Goal: Task Accomplishment & Management: Use online tool/utility

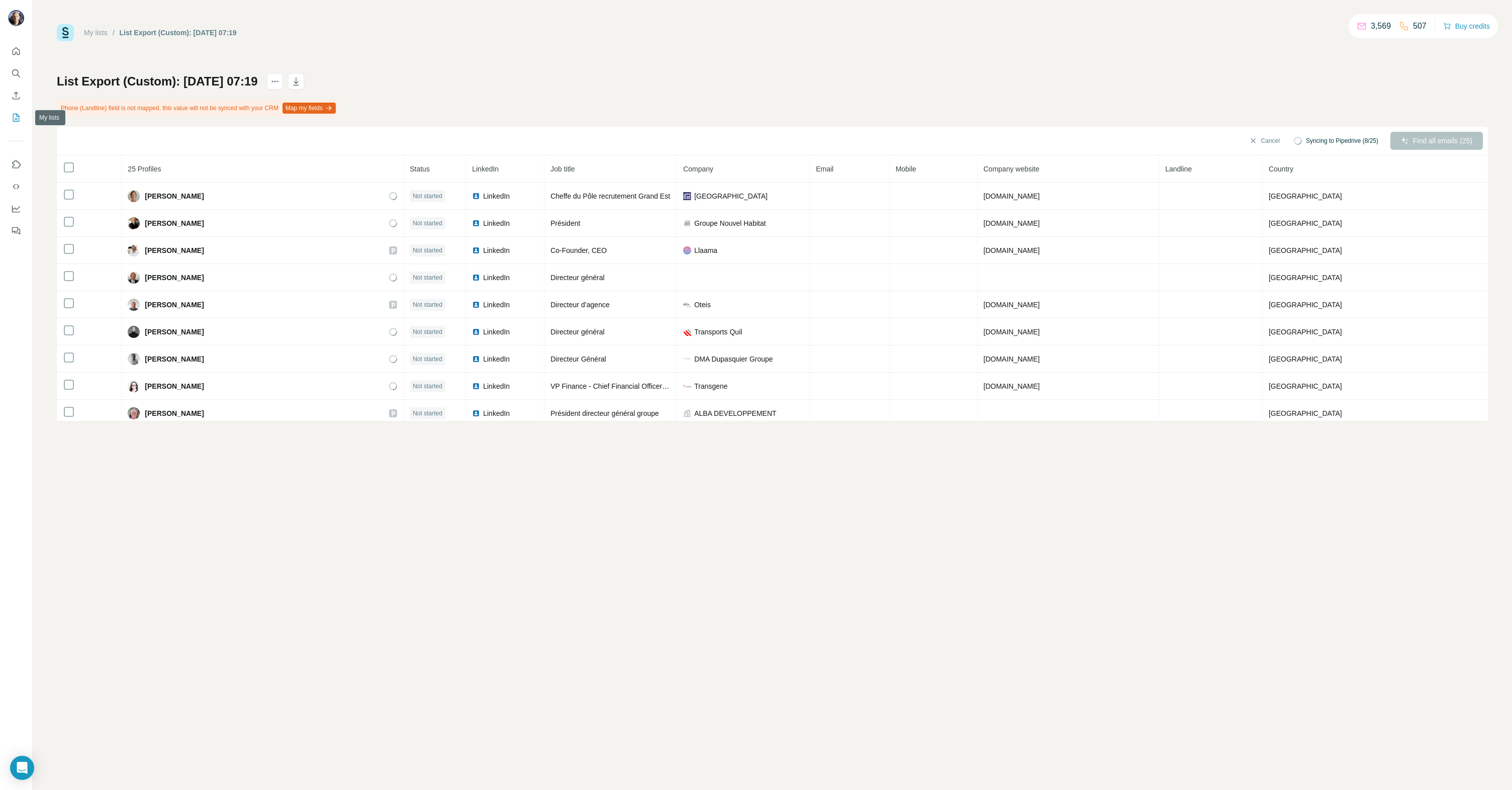
click at [14, 111] on button "My lists" at bounding box center [16, 117] width 16 height 18
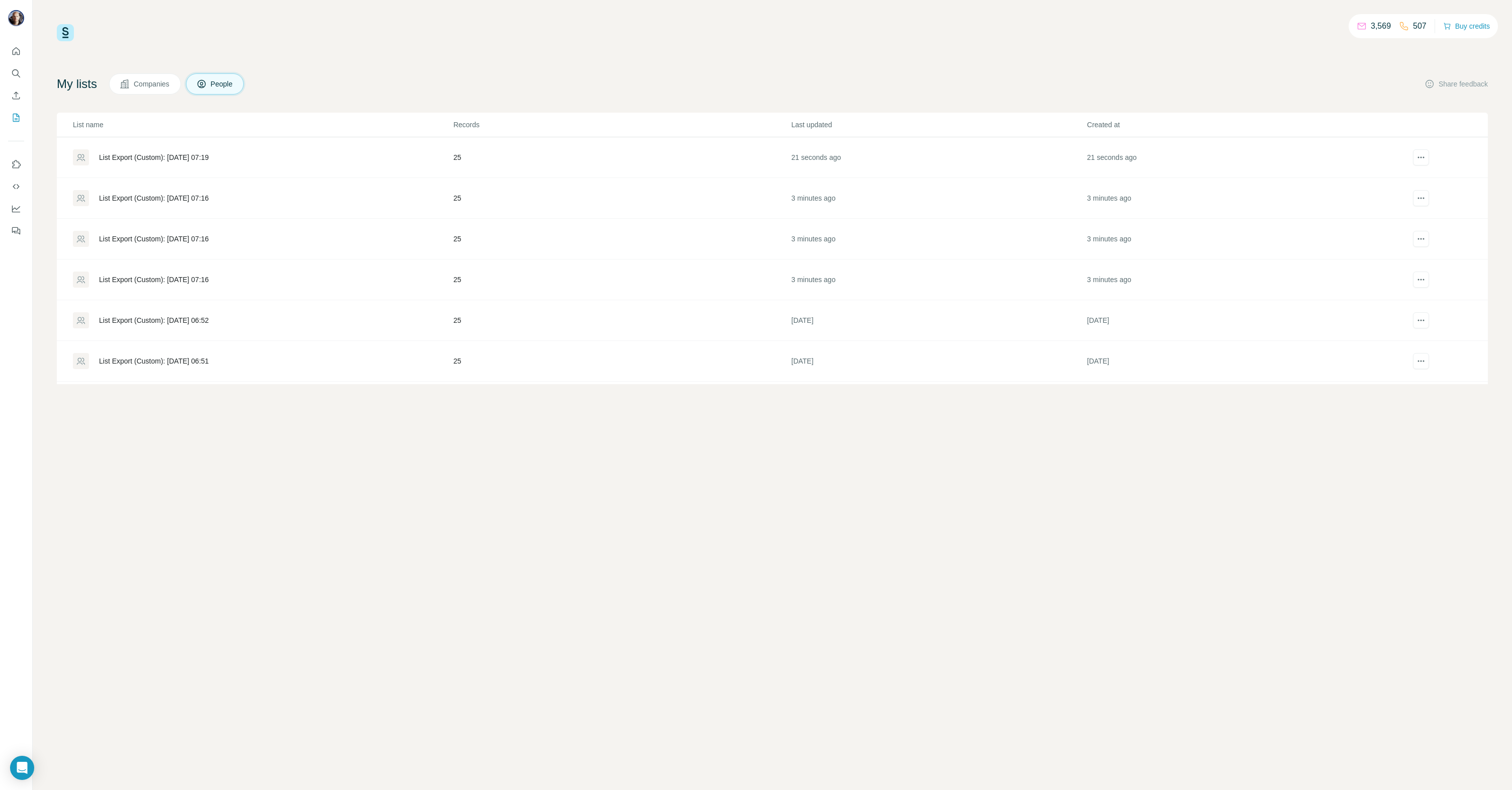
click at [197, 320] on div "List Export (Custom): [DATE] 06:52" at bounding box center [153, 320] width 109 height 10
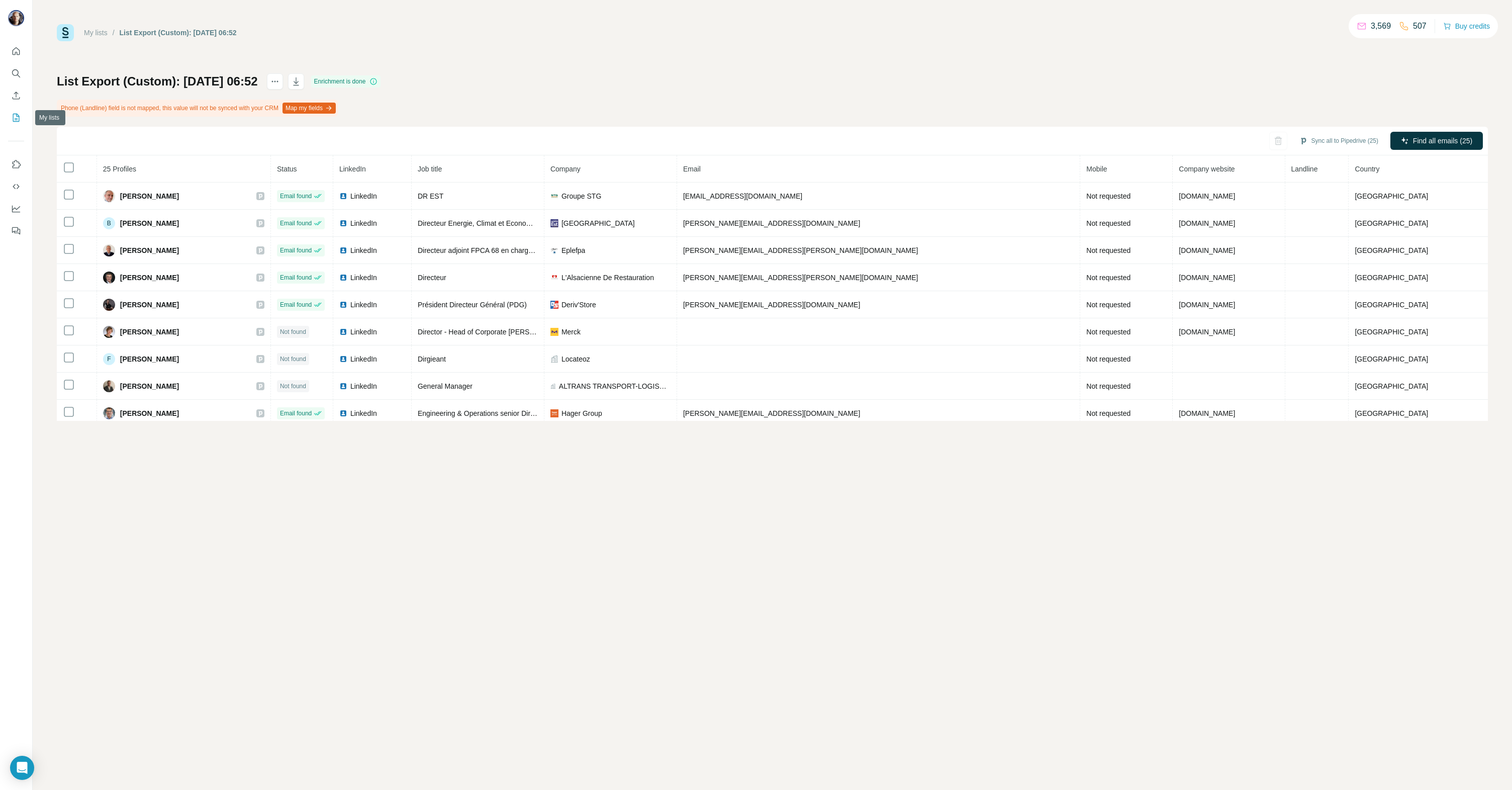
click at [16, 116] on icon "My lists" at bounding box center [16, 117] width 10 height 10
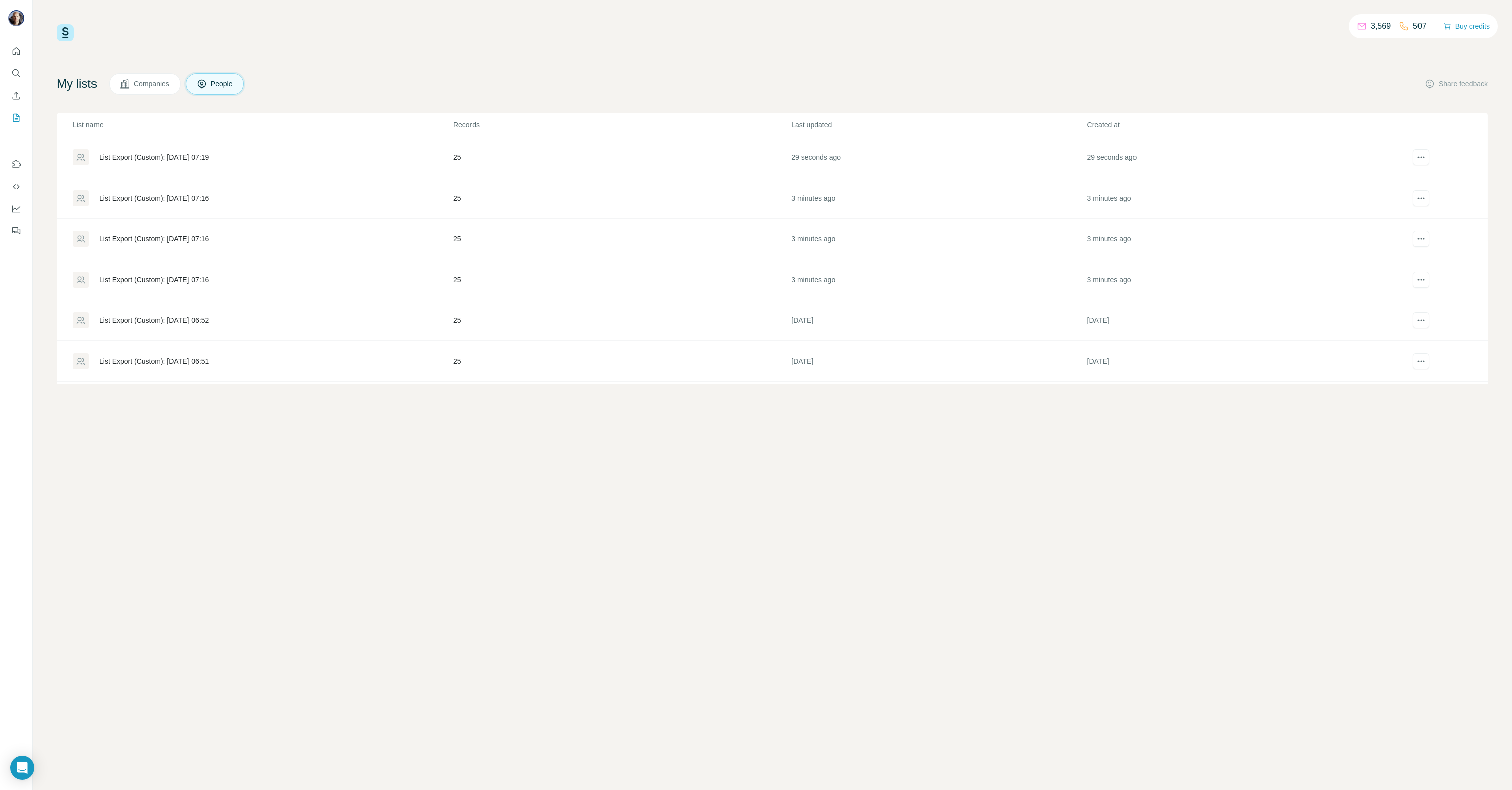
click at [201, 280] on div "List Export (Custom): [DATE] 07:16" at bounding box center [153, 279] width 109 height 10
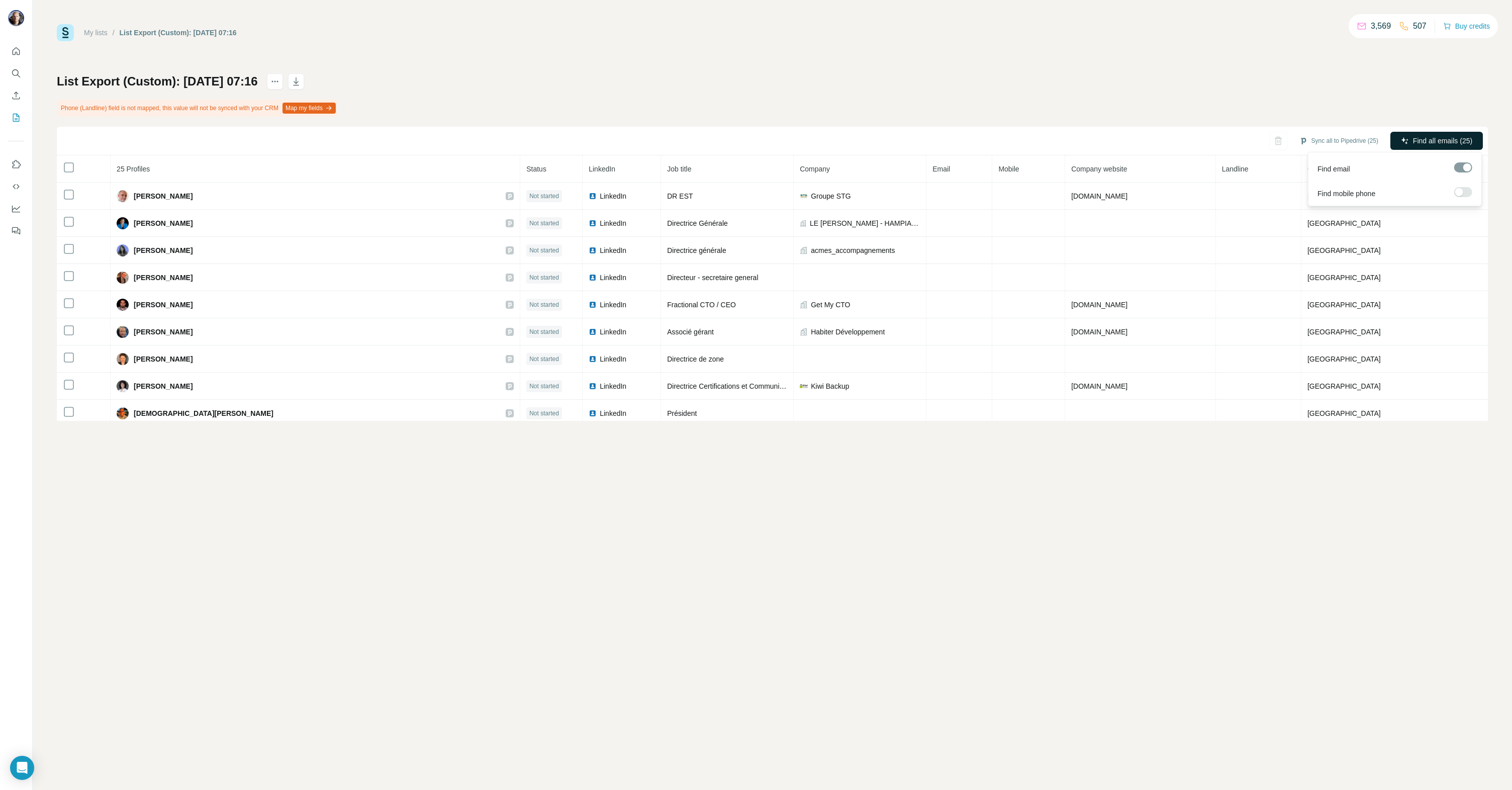
click at [1440, 141] on span "Find all emails (25)" at bounding box center [1443, 141] width 59 height 10
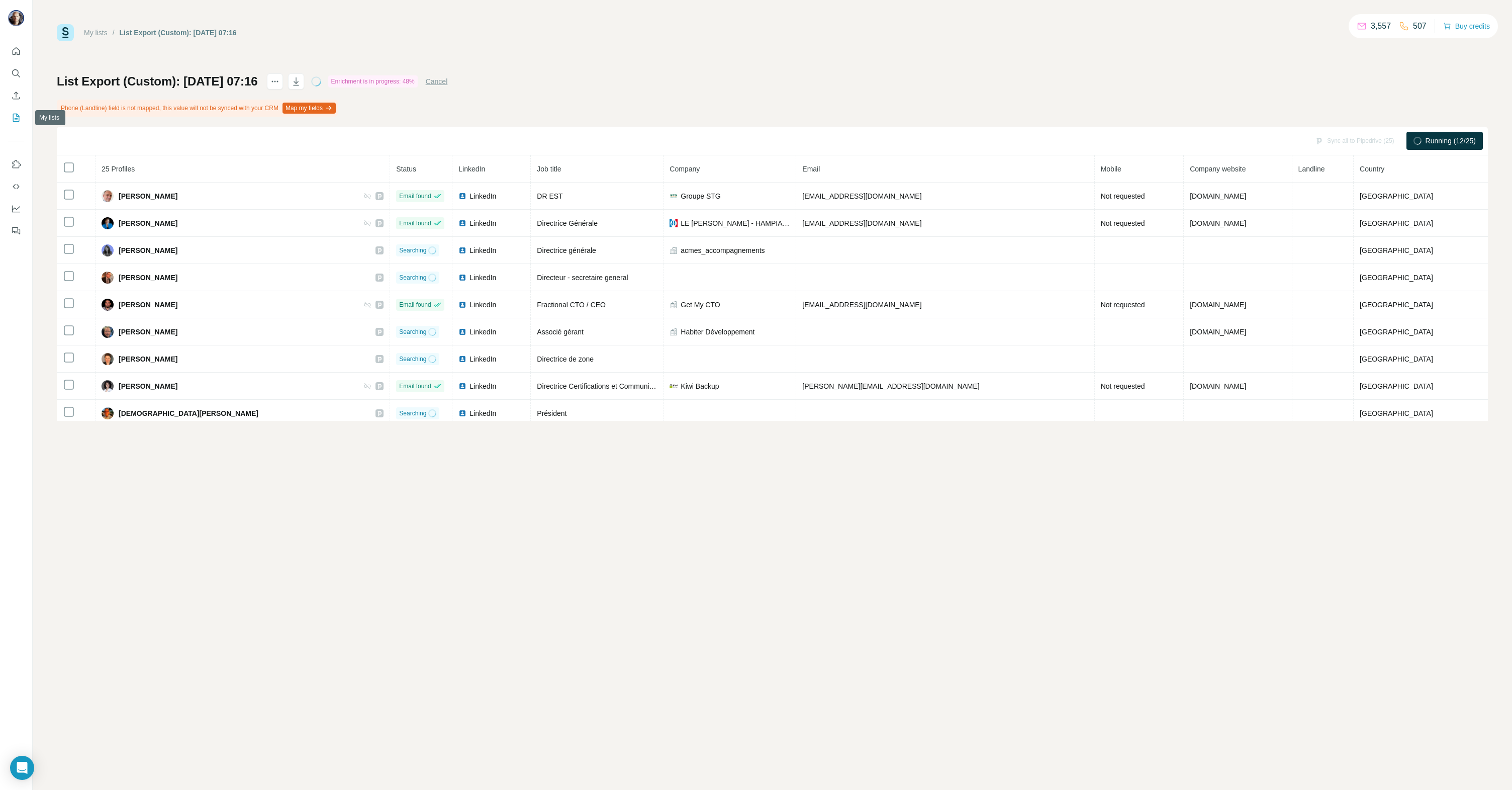
click at [21, 117] on button "My lists" at bounding box center [16, 117] width 16 height 18
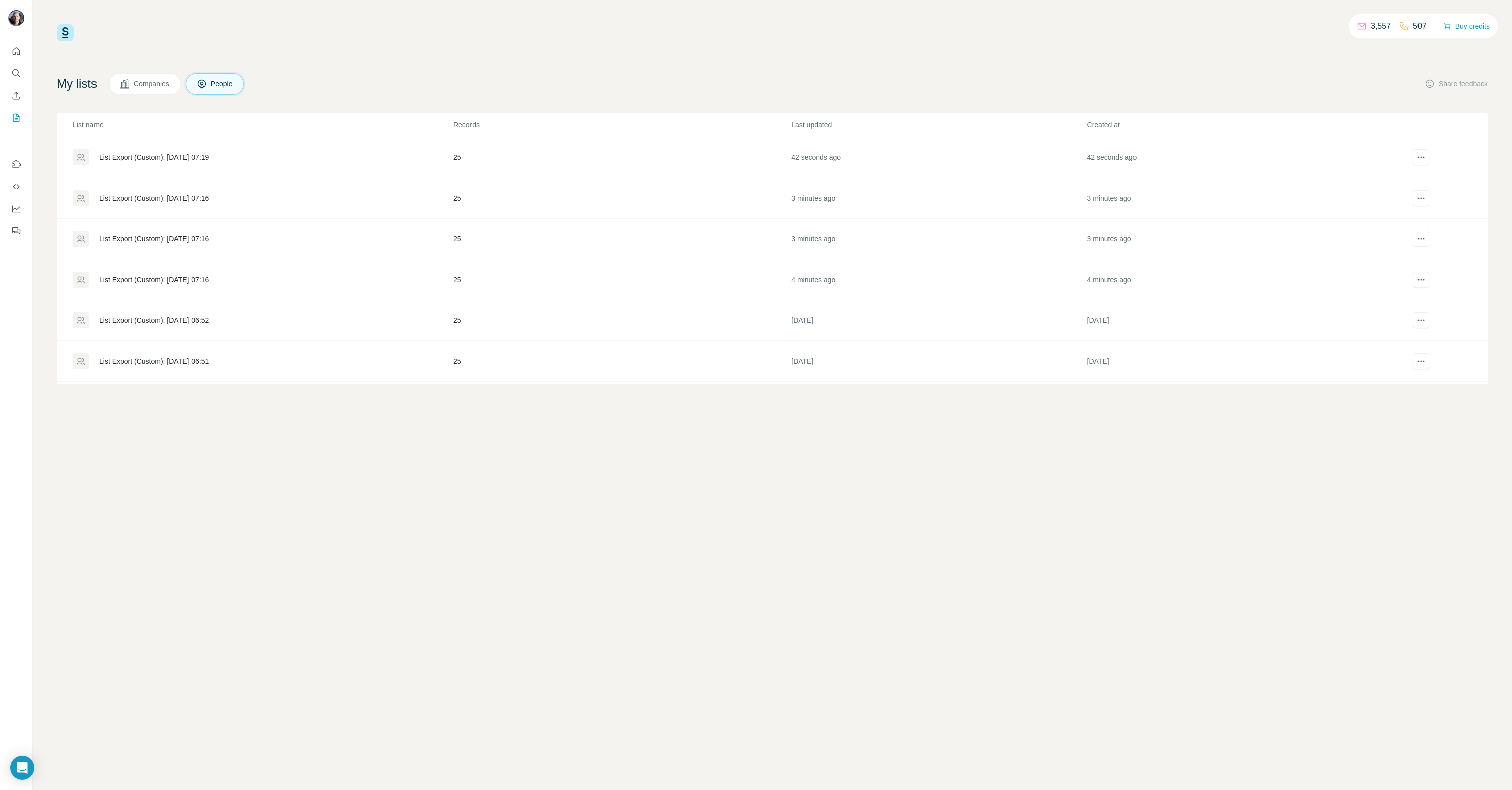
click at [148, 237] on div "List Export (Custom): [DATE] 07:16" at bounding box center [153, 239] width 109 height 10
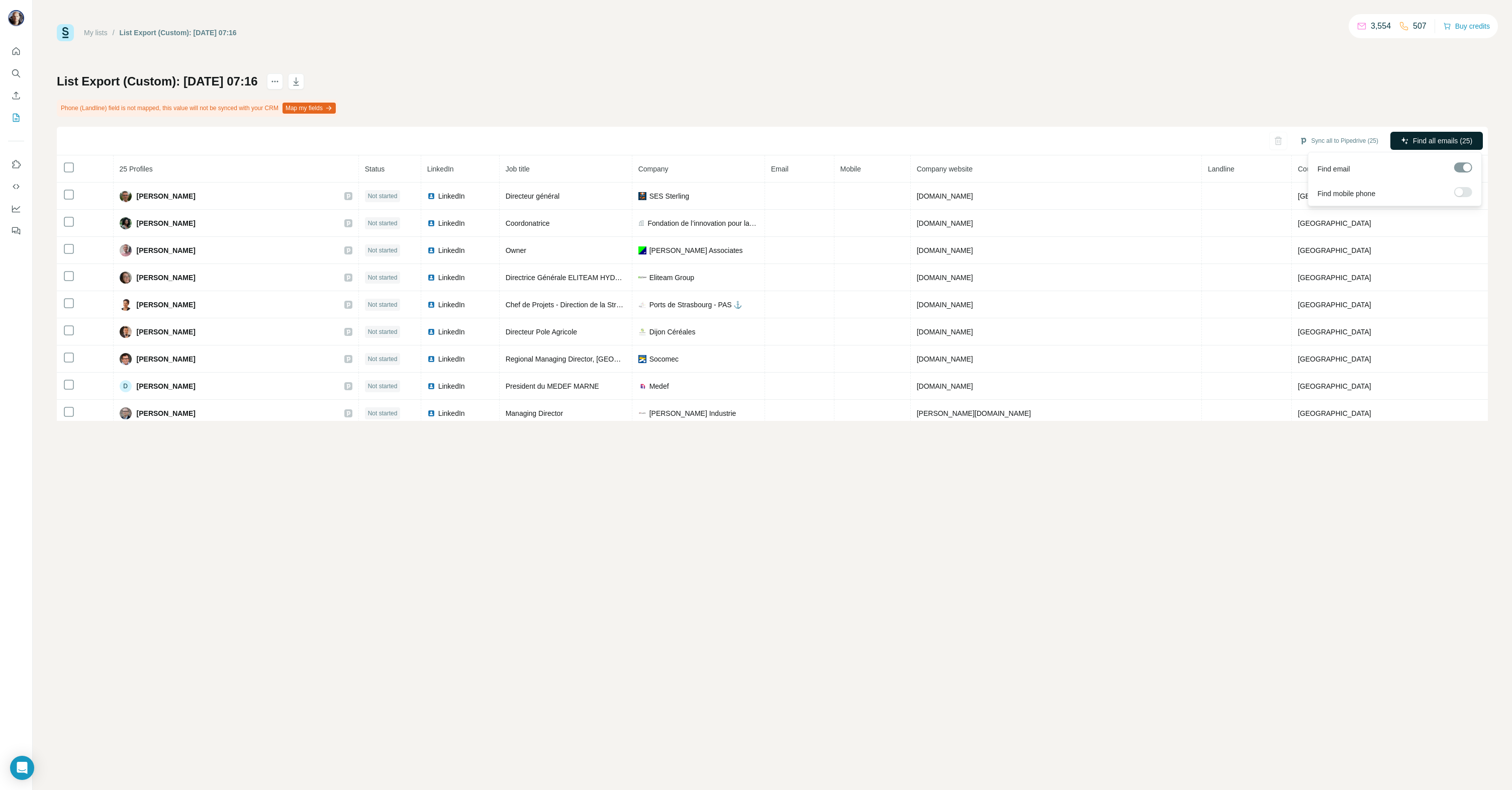
click at [1436, 145] on span "Find all emails (25)" at bounding box center [1443, 141] width 59 height 10
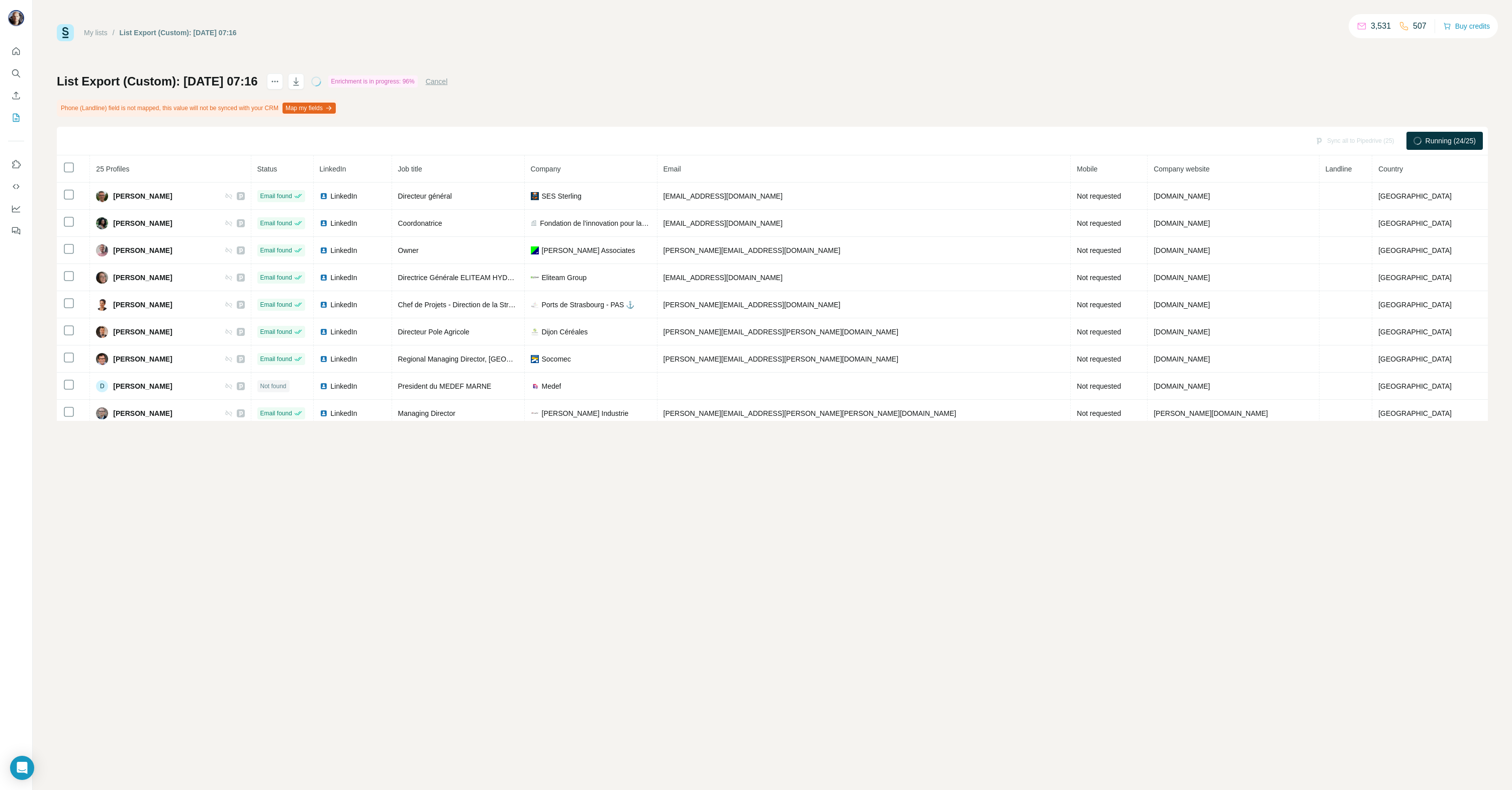
click at [1359, 107] on div "List Export (Custom): [DATE] 07:16 Enrichment is in progress: 96% Cancel Phone …" at bounding box center [772, 247] width 1431 height 347
click at [1337, 134] on button "Sync all to Pipedrive (25)" at bounding box center [1339, 140] width 93 height 15
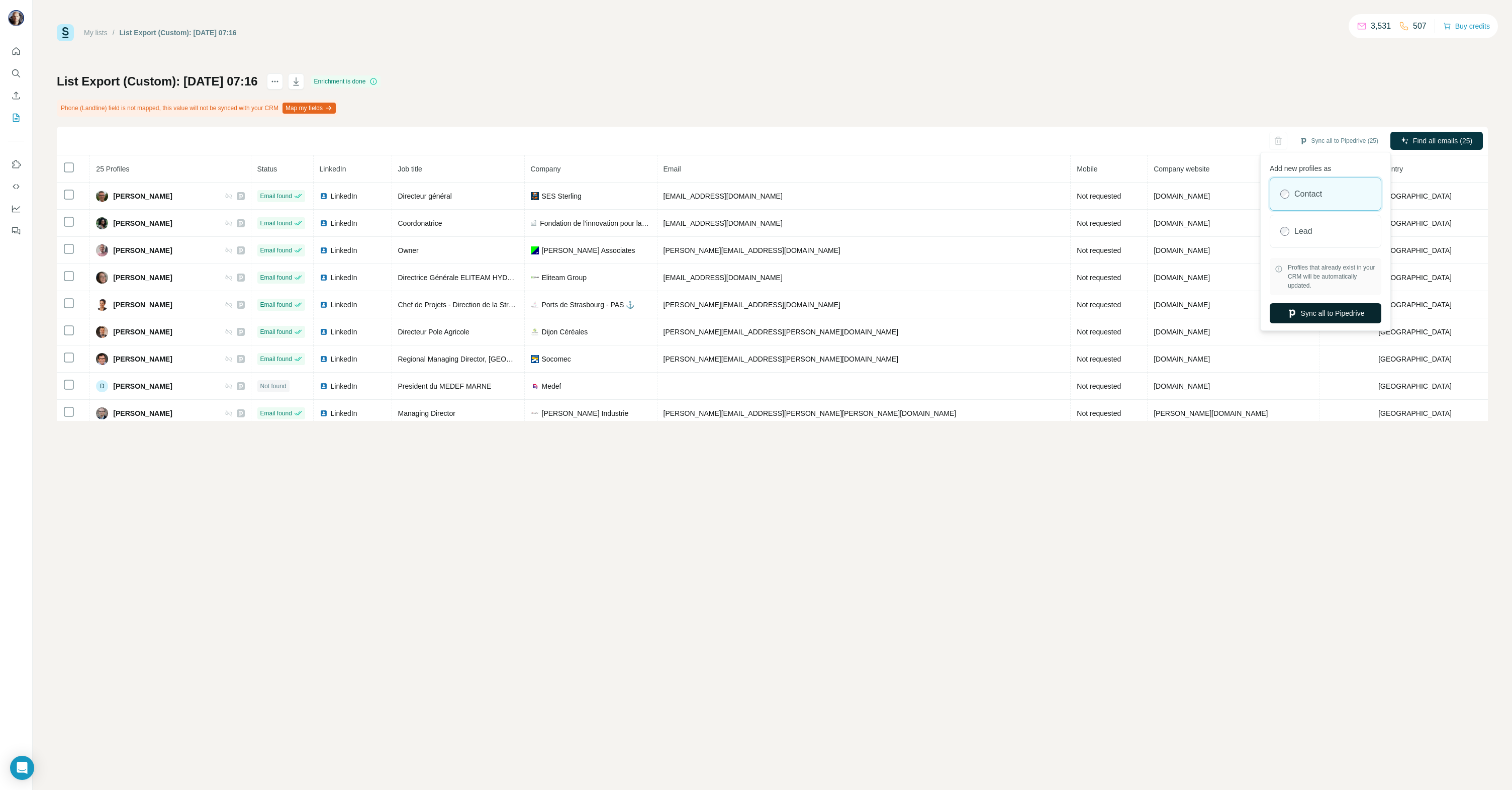
click at [1307, 311] on button "Sync all to Pipedrive" at bounding box center [1325, 313] width 111 height 20
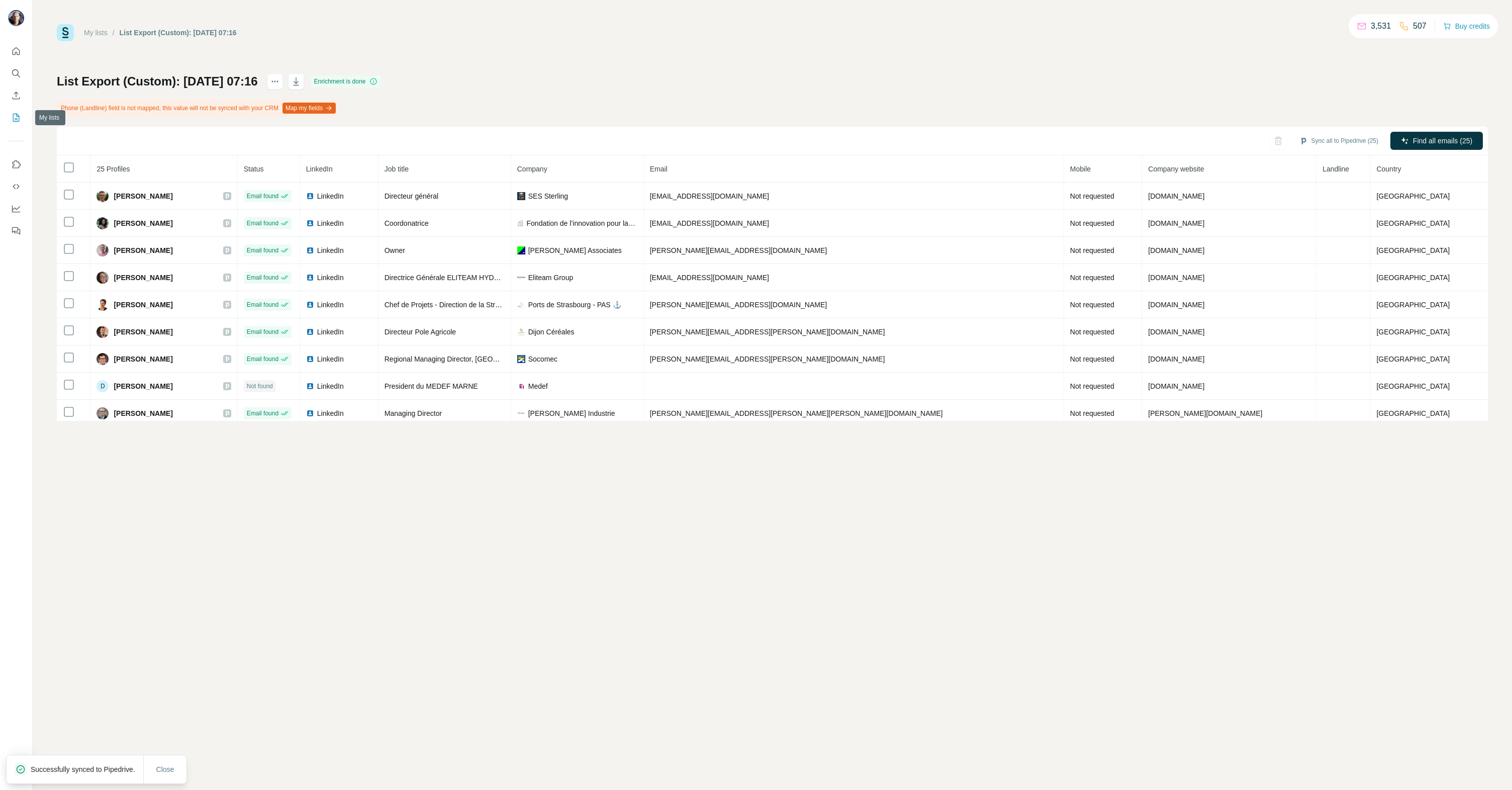
click at [16, 118] on icon "My lists" at bounding box center [16, 117] width 10 height 10
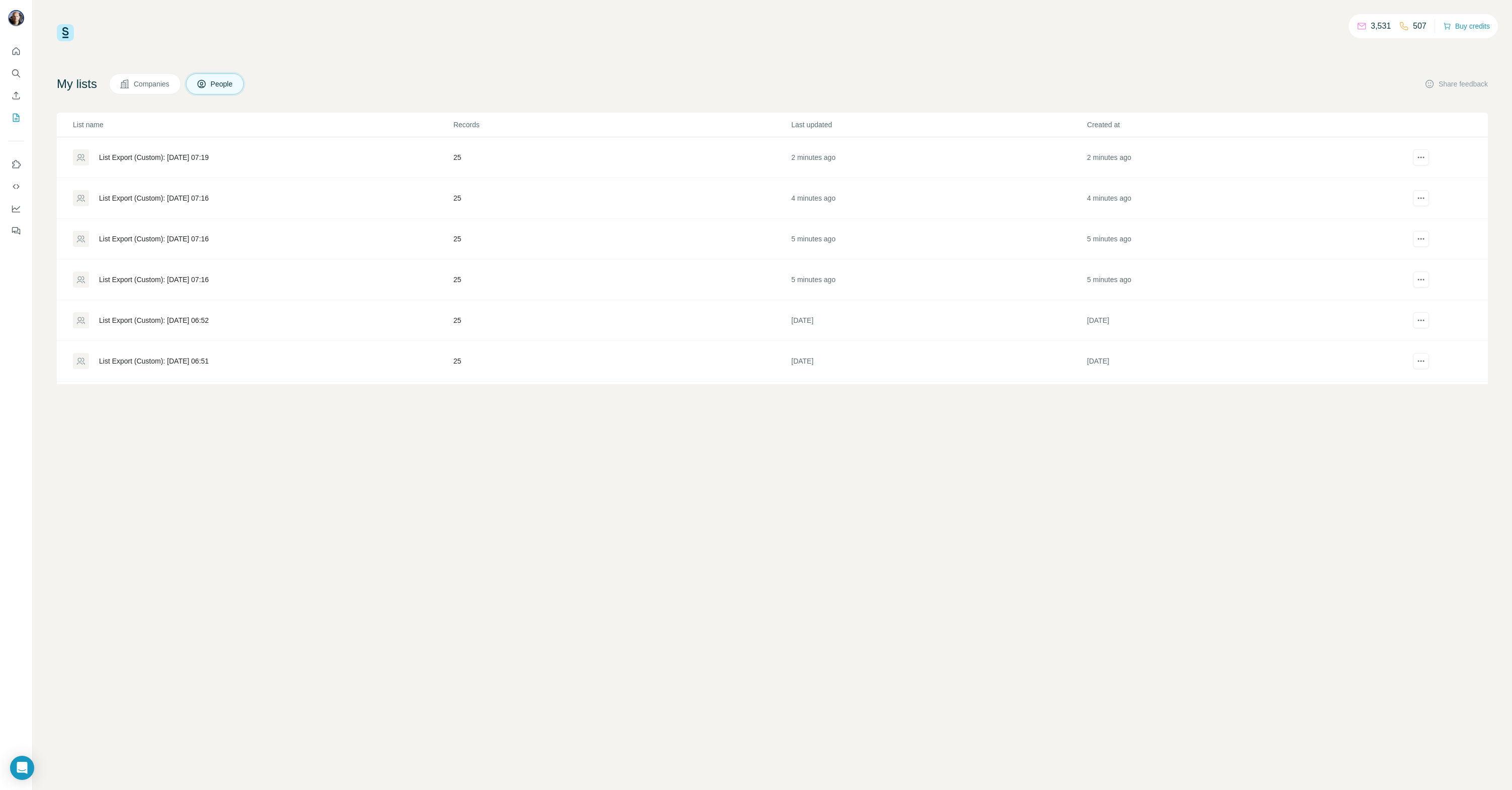
click at [207, 206] on div "List Export (Custom): [DATE] 07:16" at bounding box center [263, 198] width 380 height 16
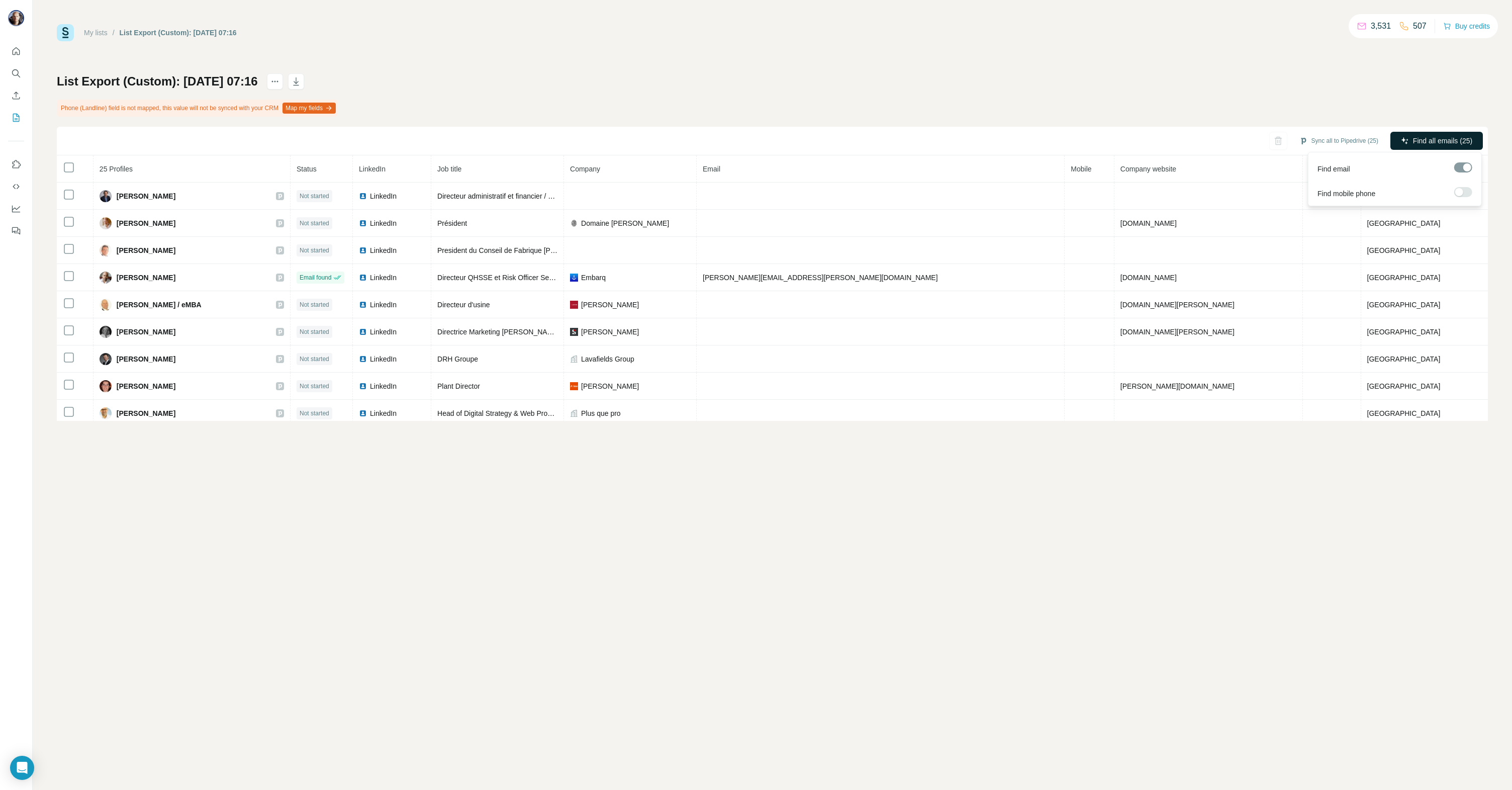
click at [1435, 141] on span "Find all emails (25)" at bounding box center [1443, 141] width 59 height 10
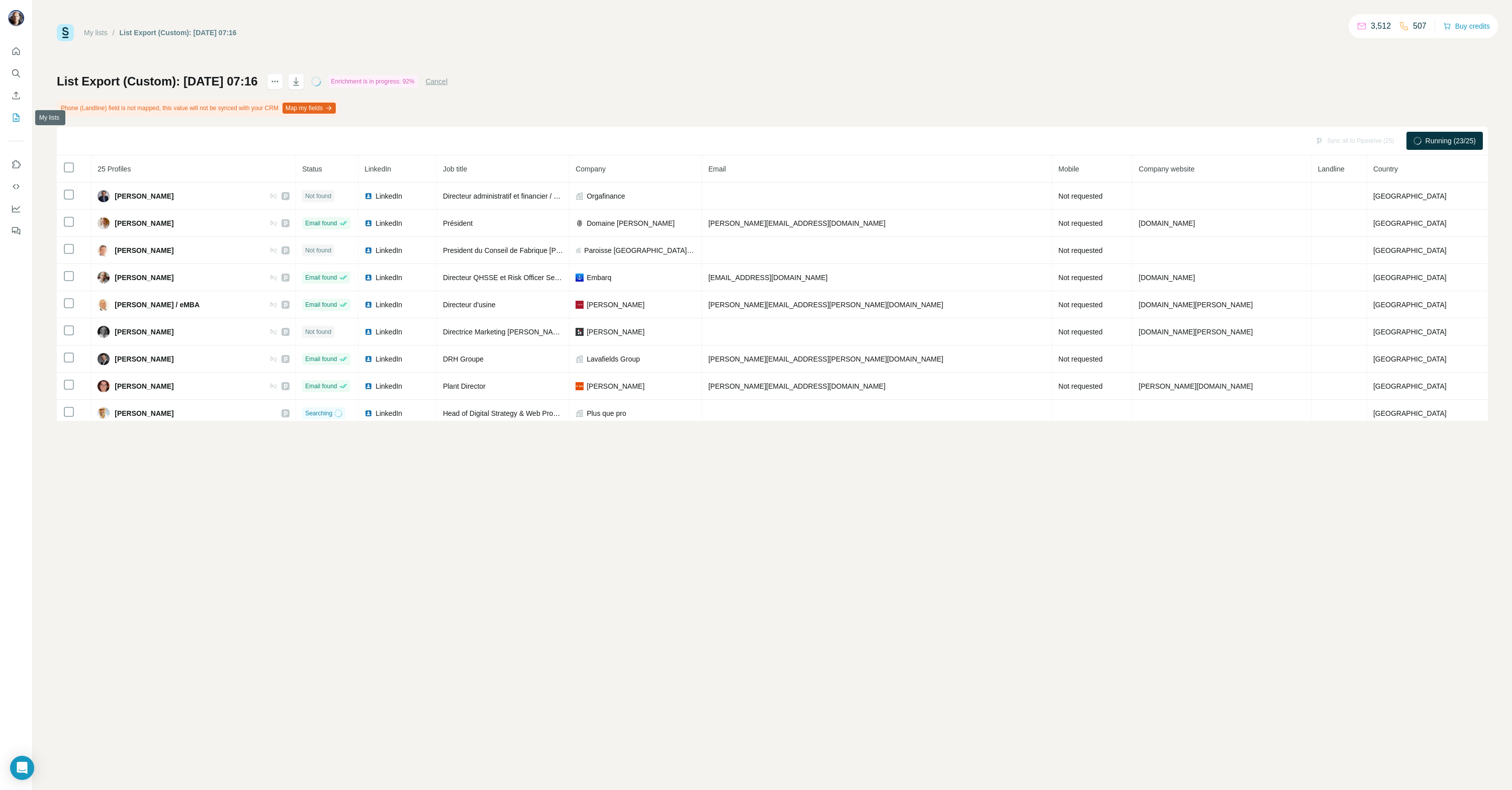
click at [16, 118] on icon "My lists" at bounding box center [17, 117] width 5 height 7
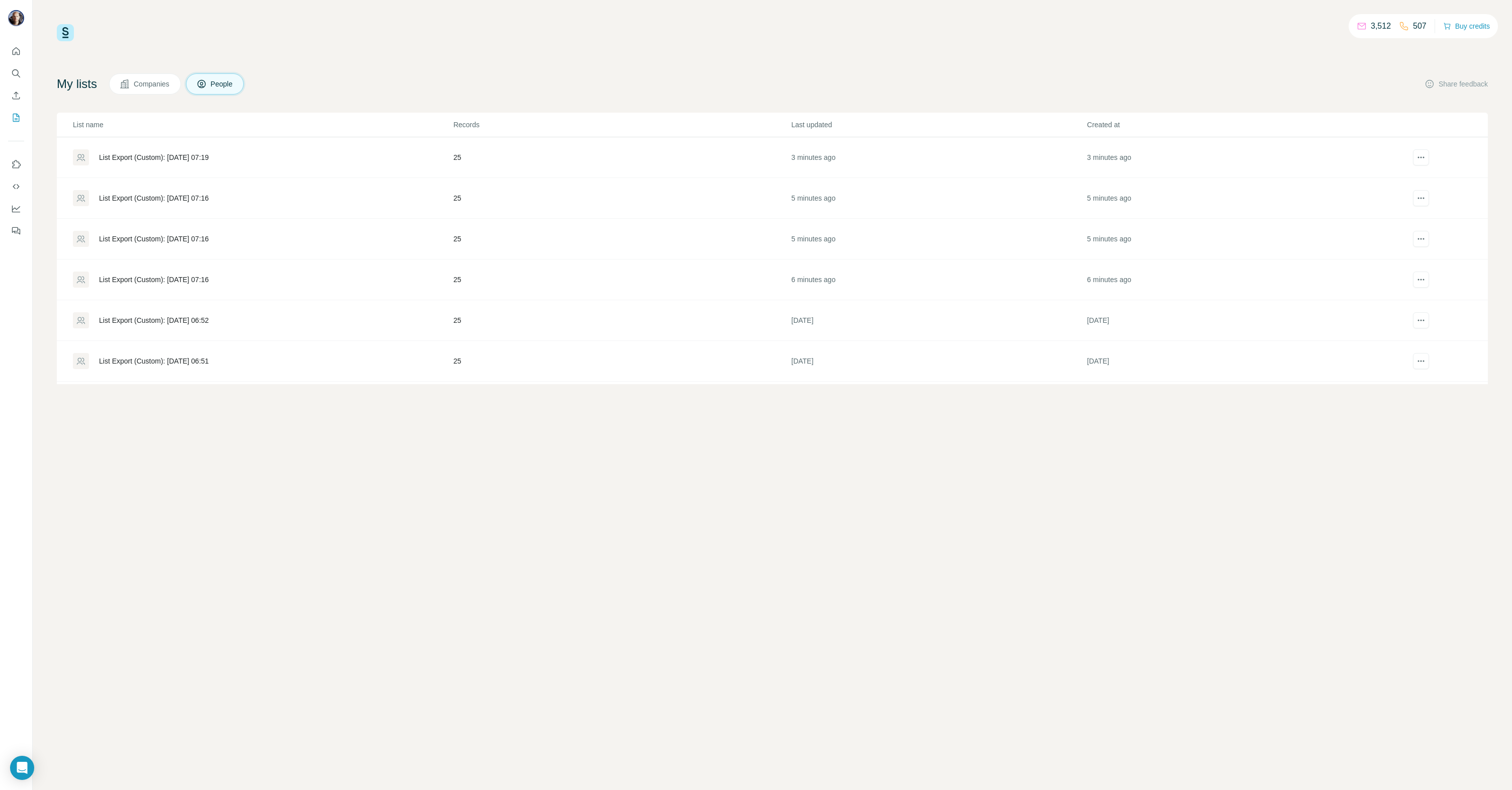
click at [183, 156] on div "List Export (Custom): [DATE] 07:19" at bounding box center [153, 157] width 109 height 10
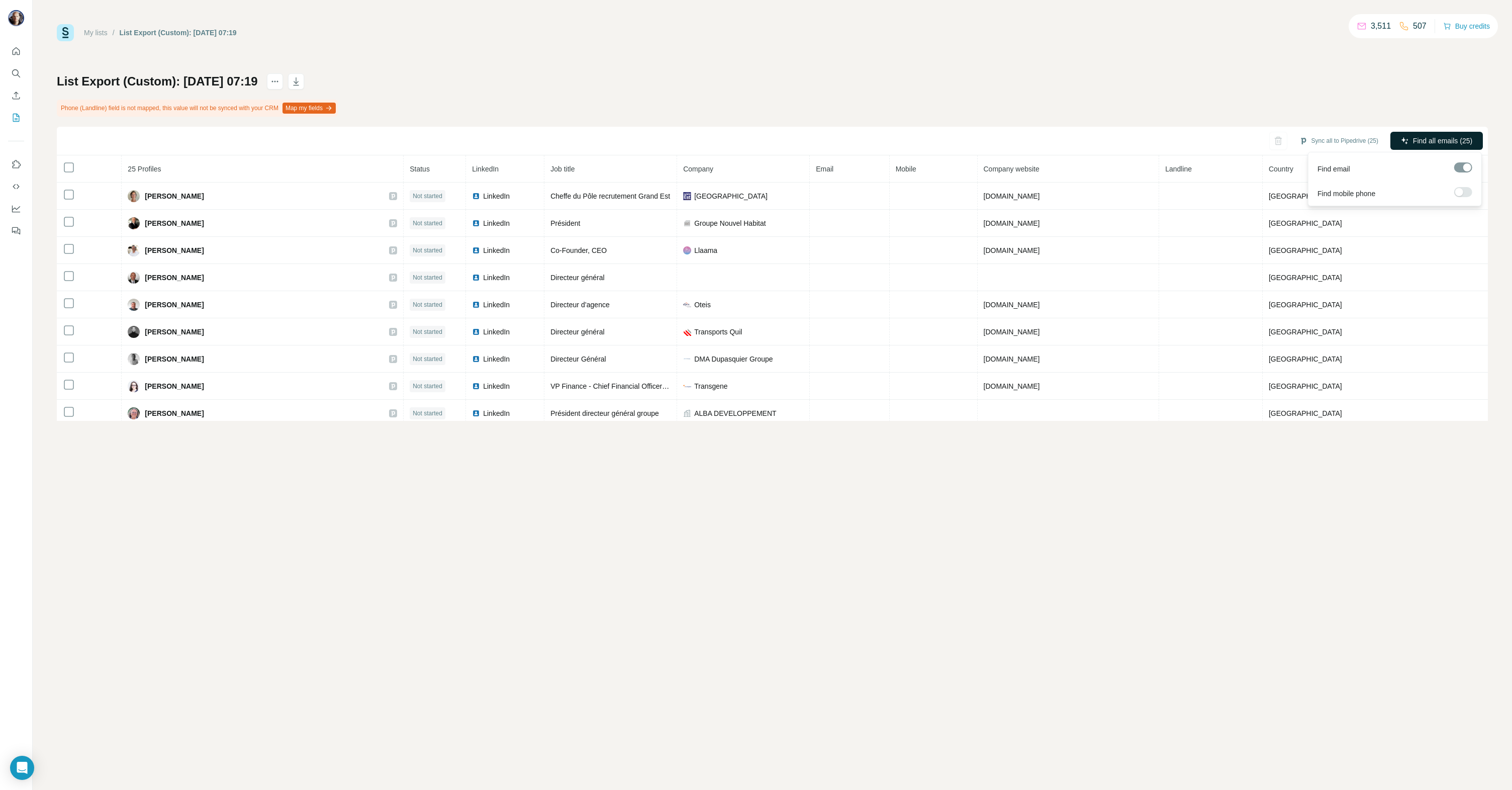
click at [1419, 135] on button "Find all emails (25)" at bounding box center [1437, 141] width 92 height 18
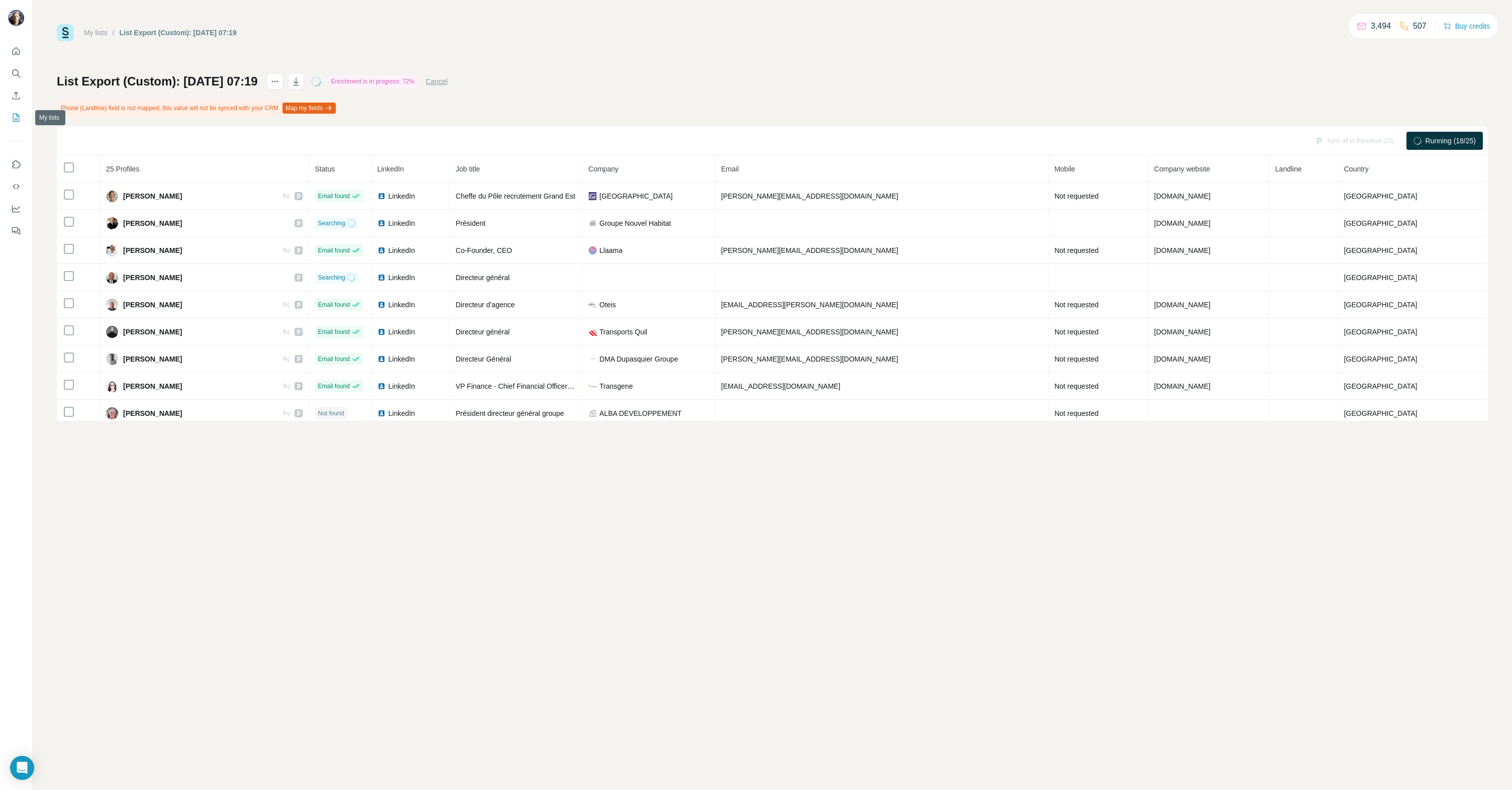
click at [18, 118] on icon "My lists" at bounding box center [16, 117] width 10 height 10
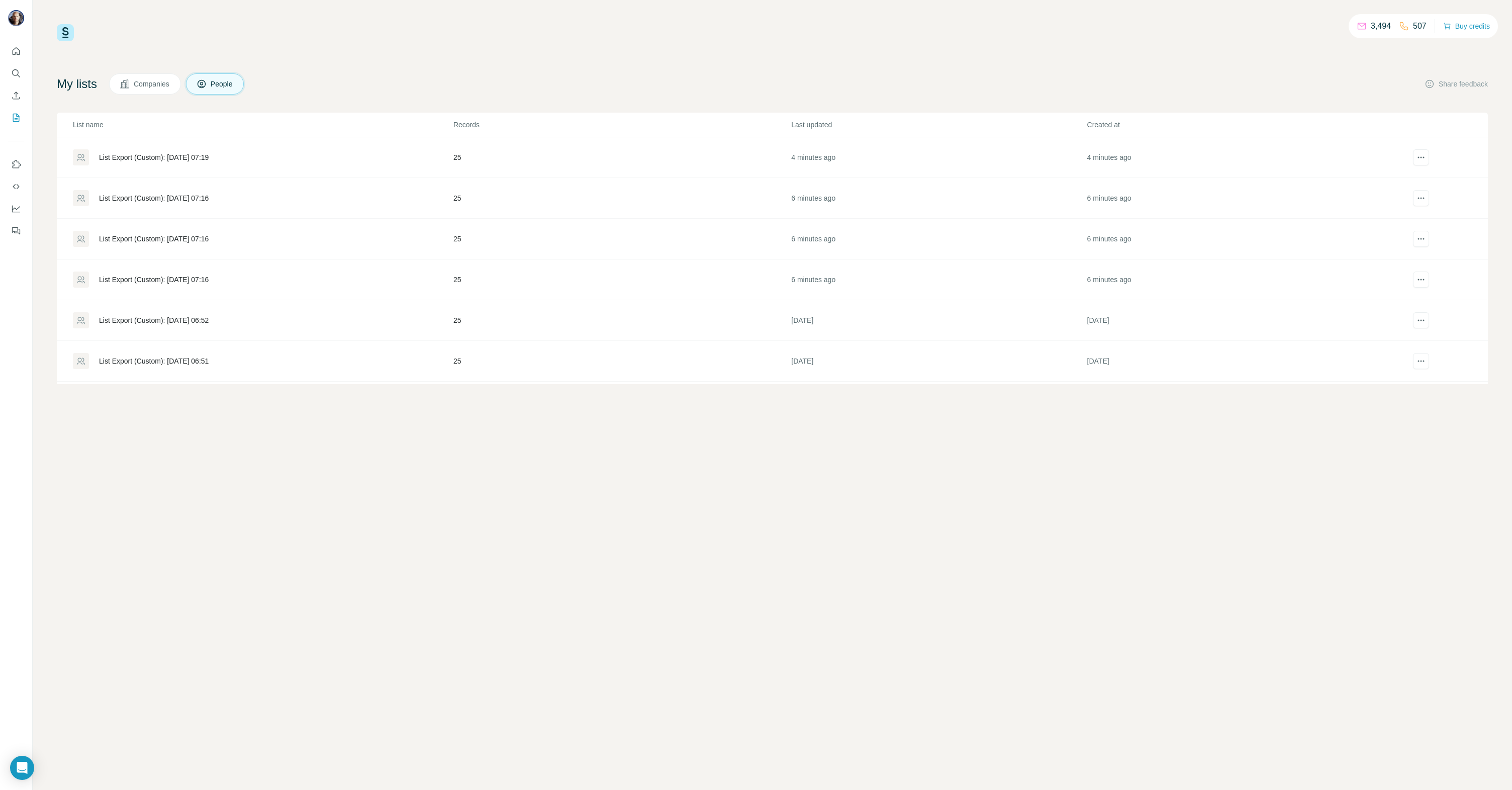
click at [147, 275] on div "List Export (Custom): [DATE] 07:16" at bounding box center [153, 279] width 109 height 10
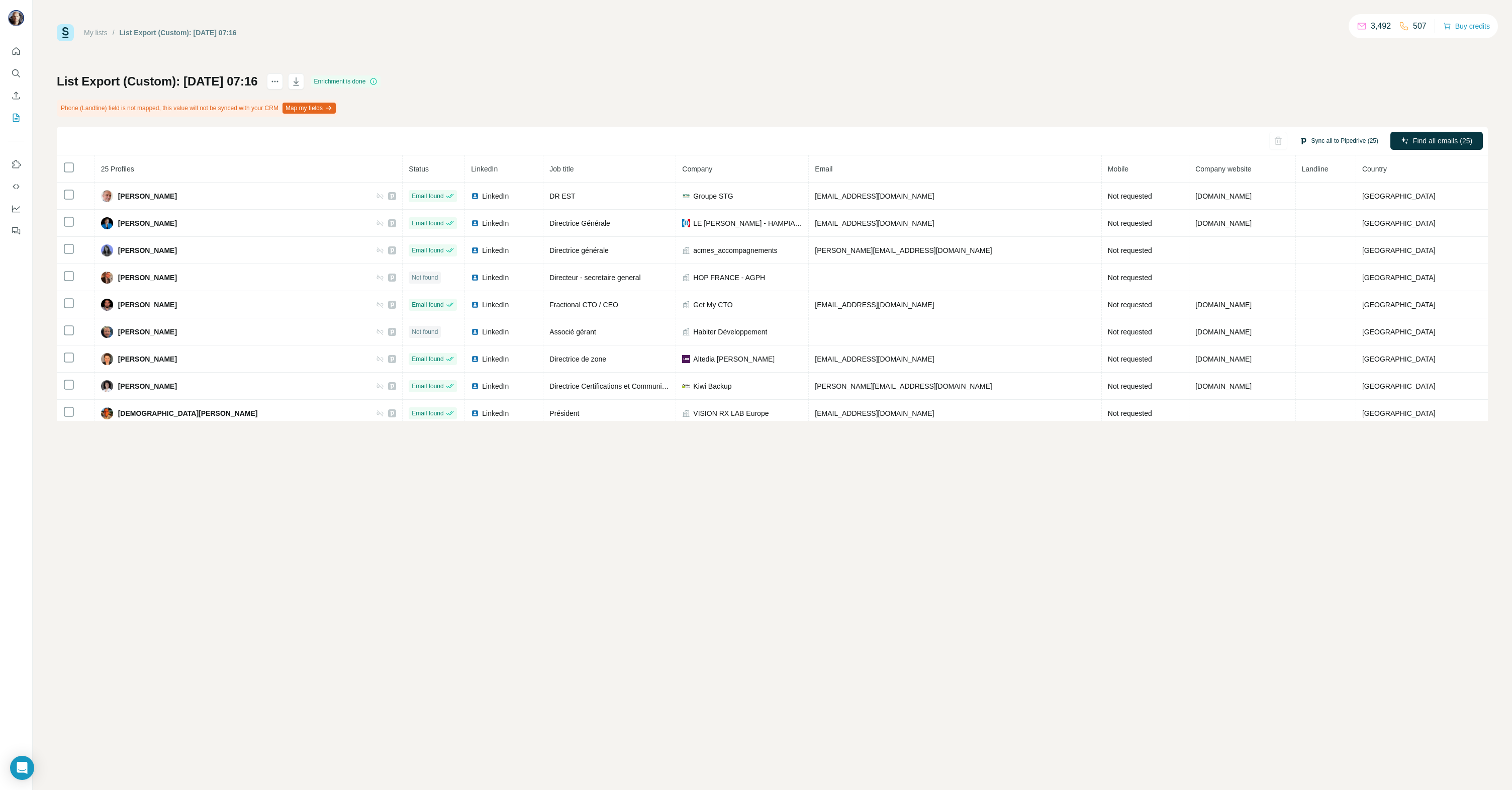
click at [1330, 143] on button "Sync all to Pipedrive (25)" at bounding box center [1339, 140] width 93 height 15
click at [1320, 319] on button "Sync all to Pipedrive" at bounding box center [1325, 313] width 111 height 20
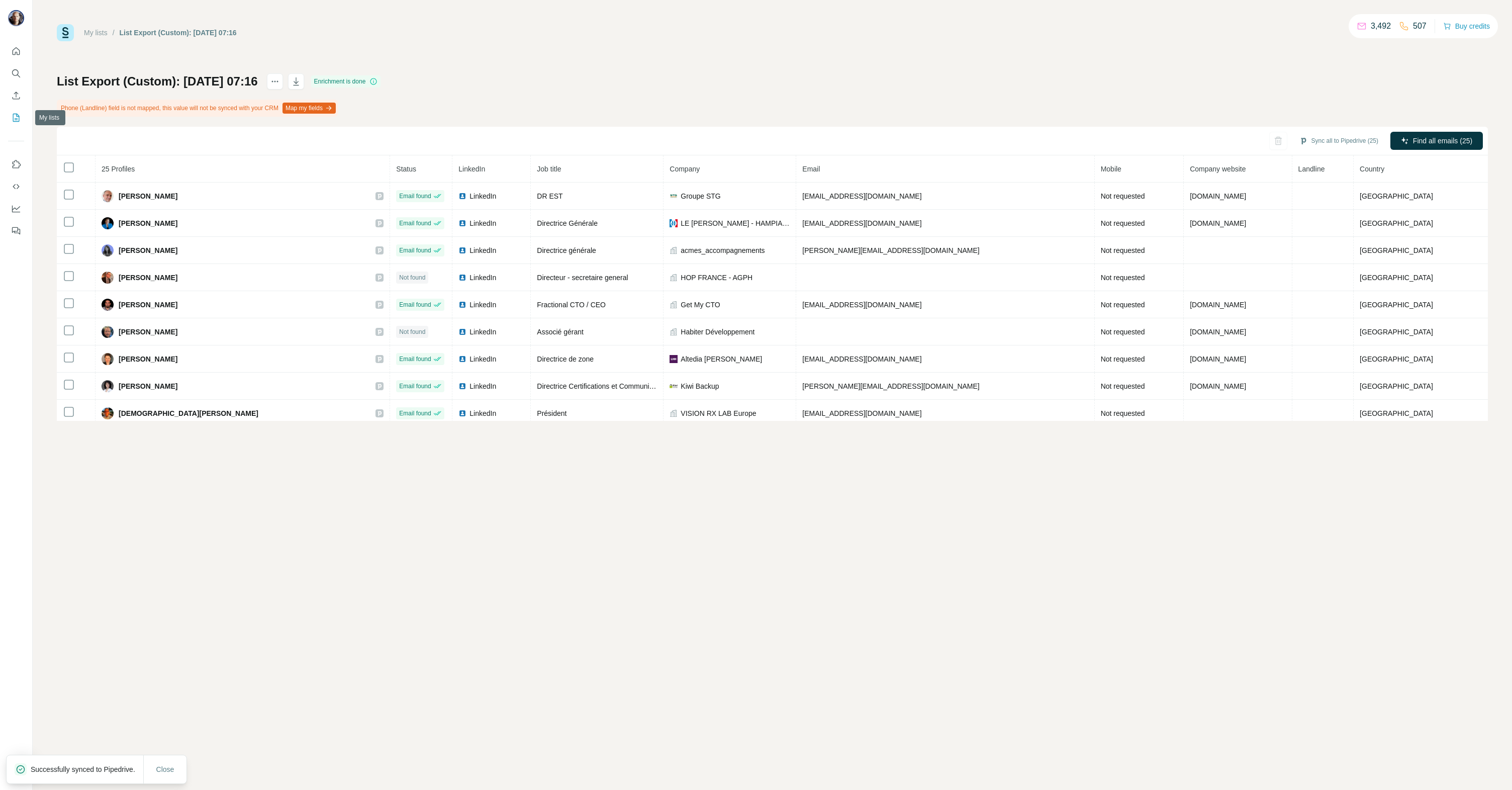
click at [14, 118] on icon "My lists" at bounding box center [16, 117] width 10 height 10
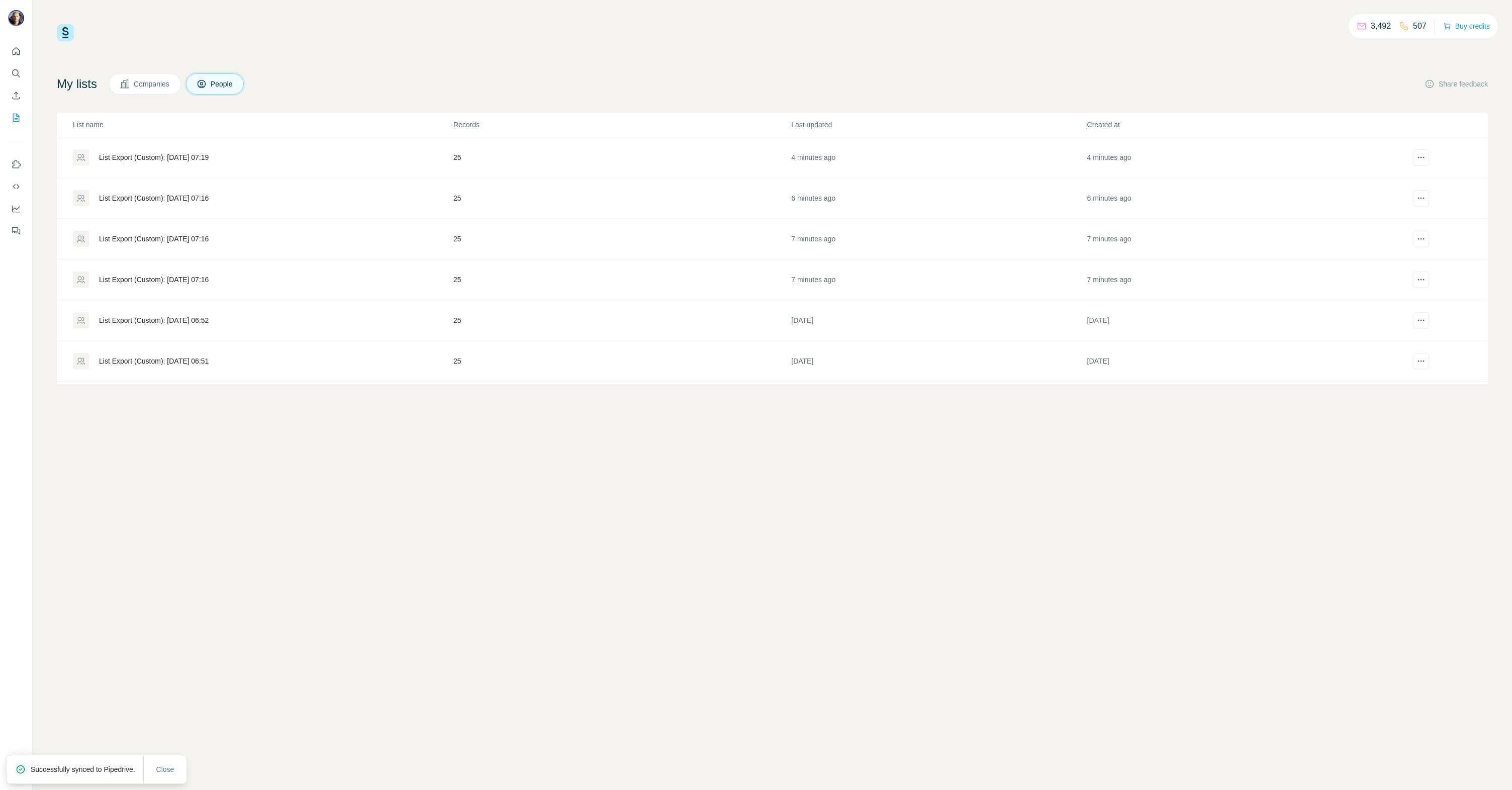
click at [162, 232] on div "List Export (Custom): [DATE] 07:16" at bounding box center [263, 239] width 380 height 16
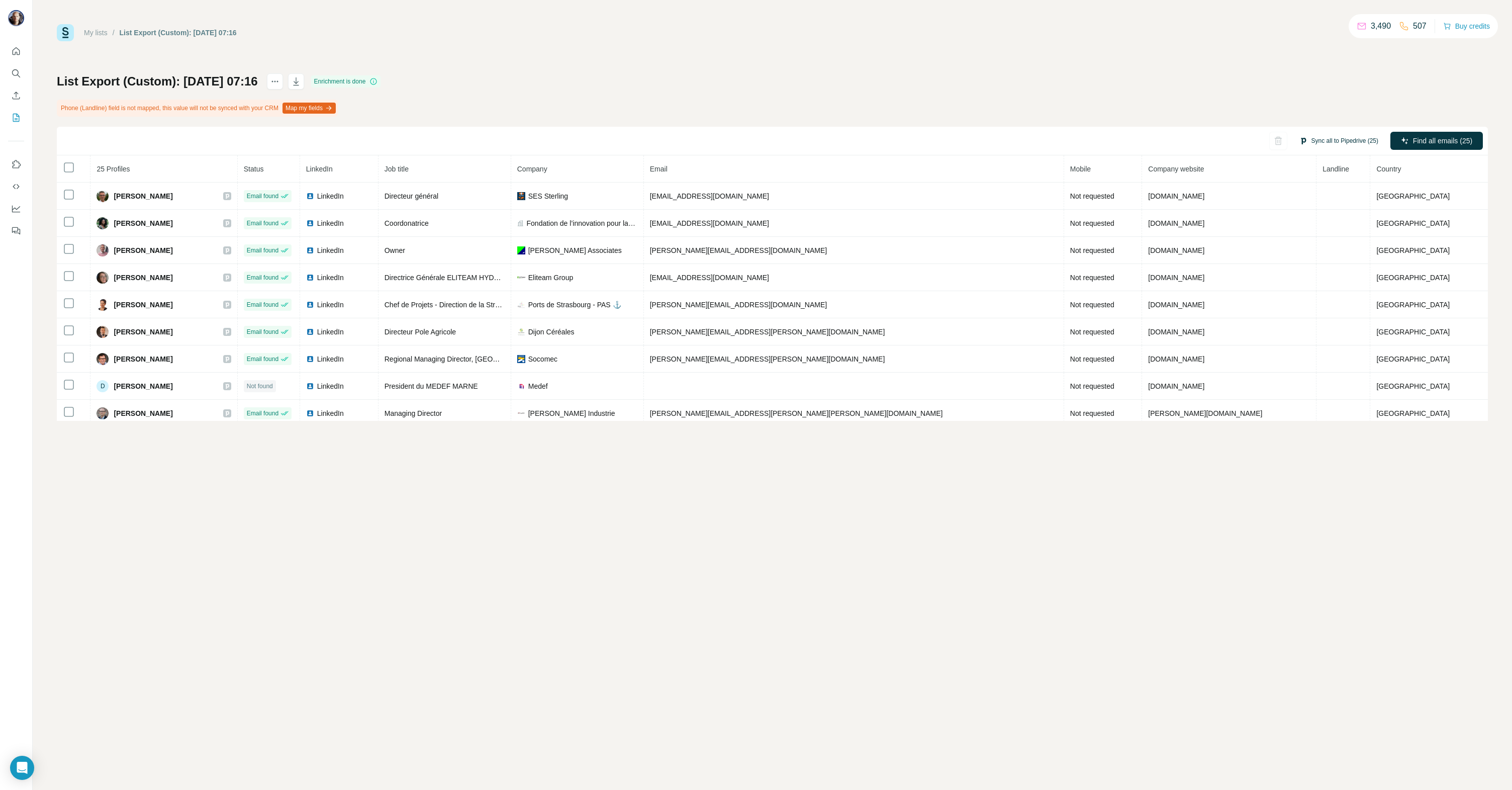
click at [1332, 145] on button "Sync all to Pipedrive (25)" at bounding box center [1339, 140] width 93 height 15
click at [1341, 319] on button "Sync all to Pipedrive" at bounding box center [1325, 313] width 111 height 20
click at [20, 115] on icon "My lists" at bounding box center [16, 117] width 10 height 10
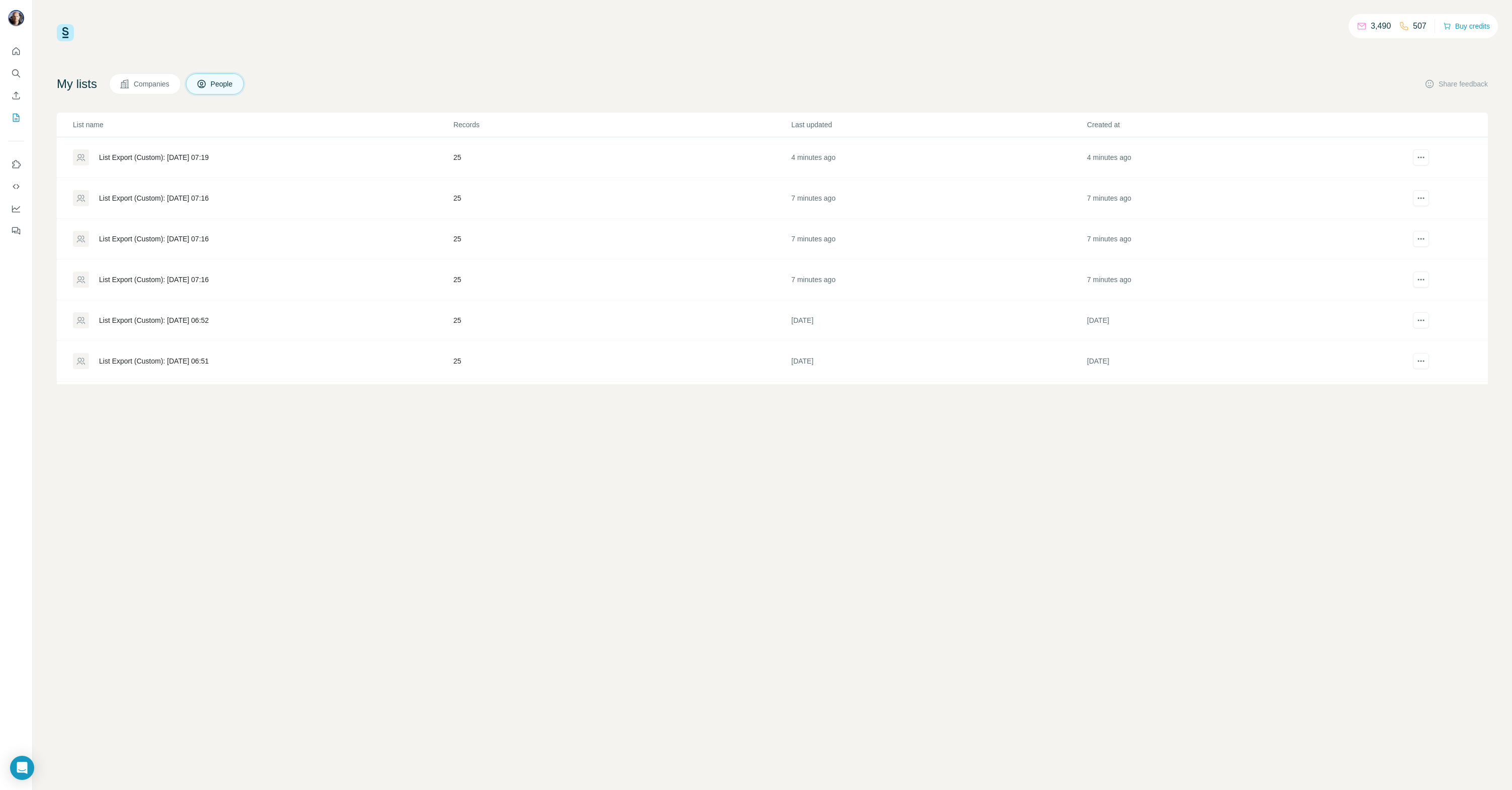
click at [161, 199] on div "List Export (Custom): [DATE] 07:16" at bounding box center [153, 198] width 109 height 10
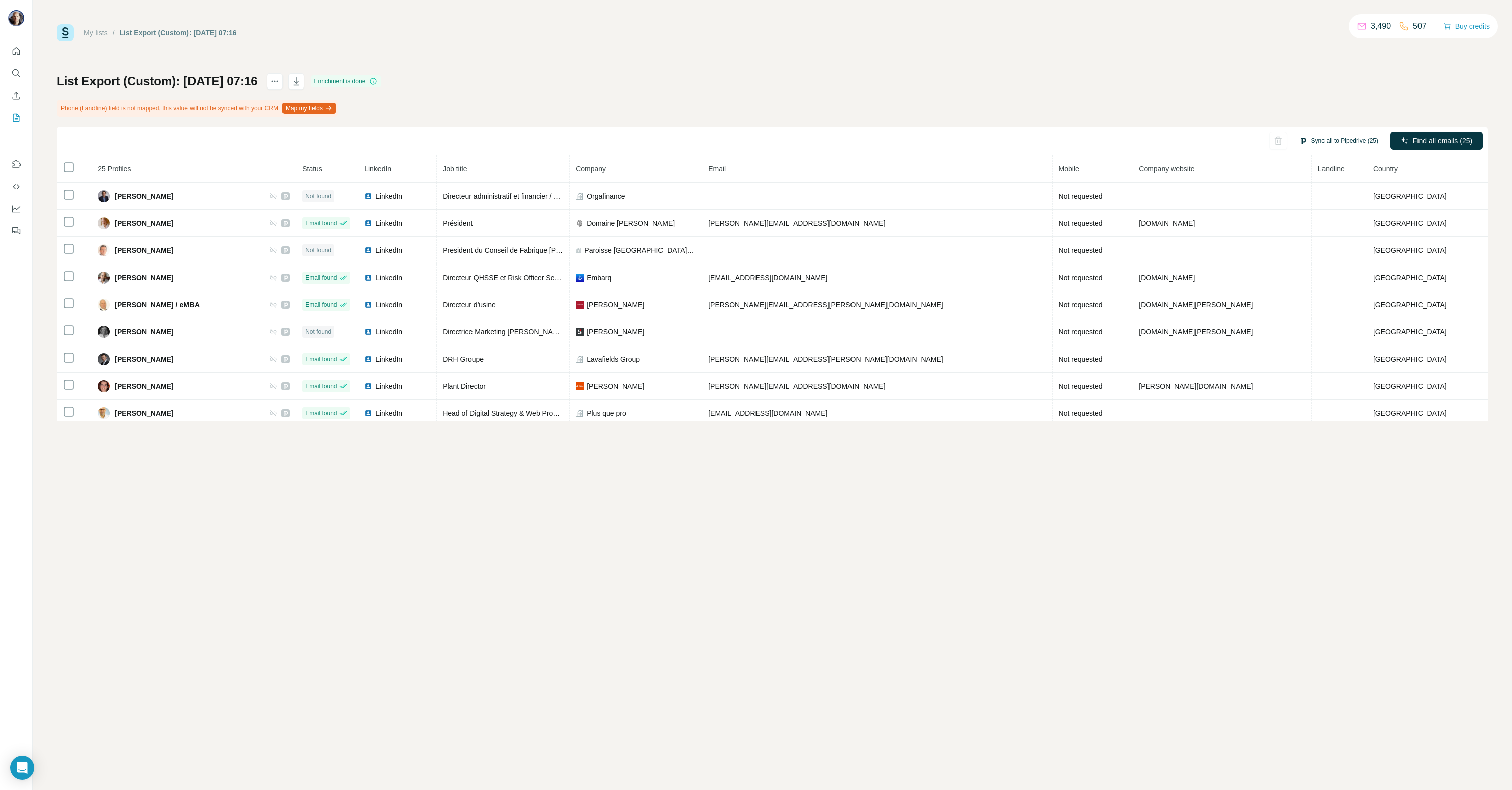
click at [1356, 142] on button "Sync all to Pipedrive (25)" at bounding box center [1339, 140] width 93 height 15
click at [1332, 308] on button "Sync all to Pipedrive" at bounding box center [1325, 313] width 111 height 20
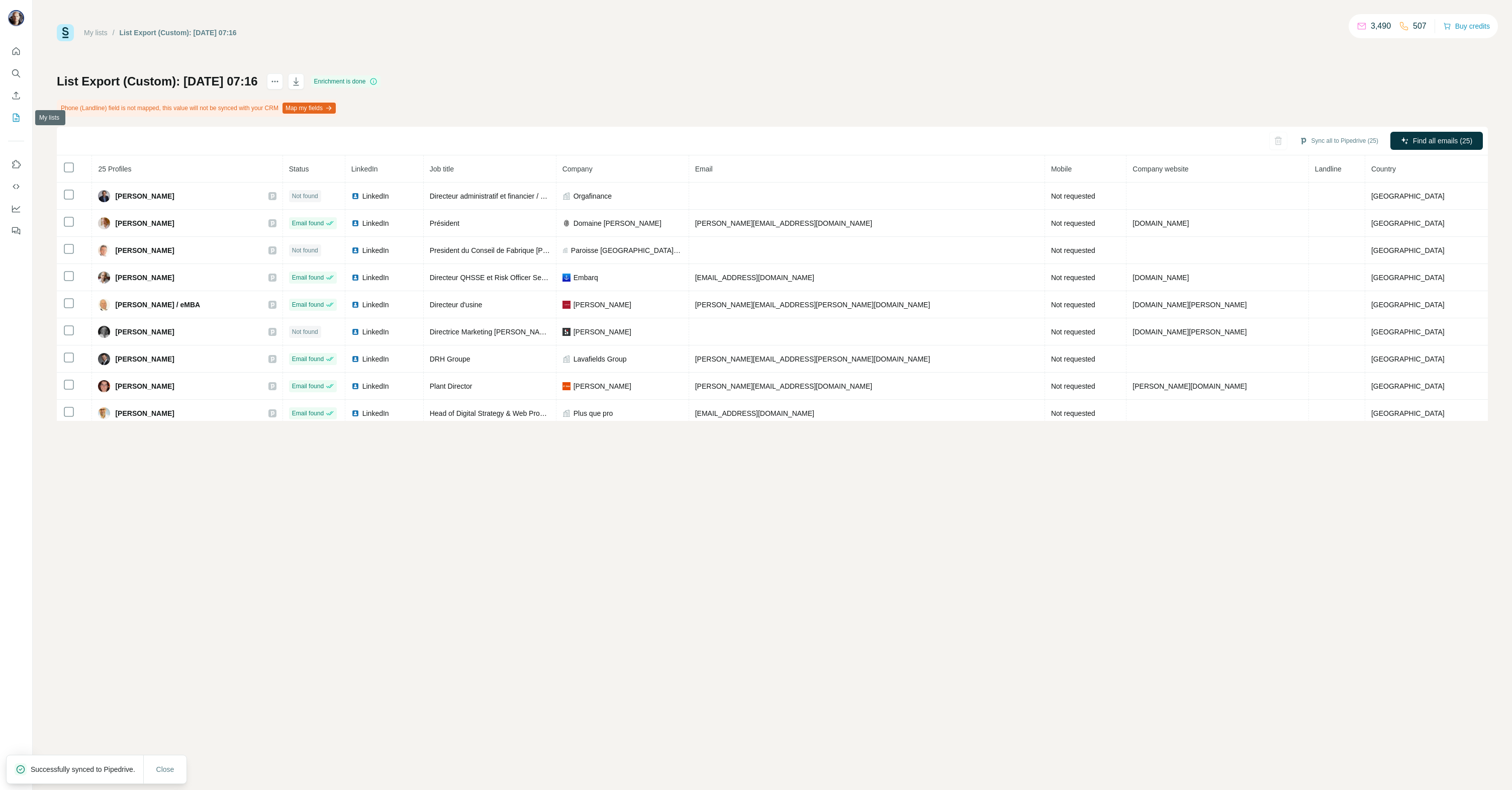
click at [15, 117] on icon "My lists" at bounding box center [16, 117] width 10 height 10
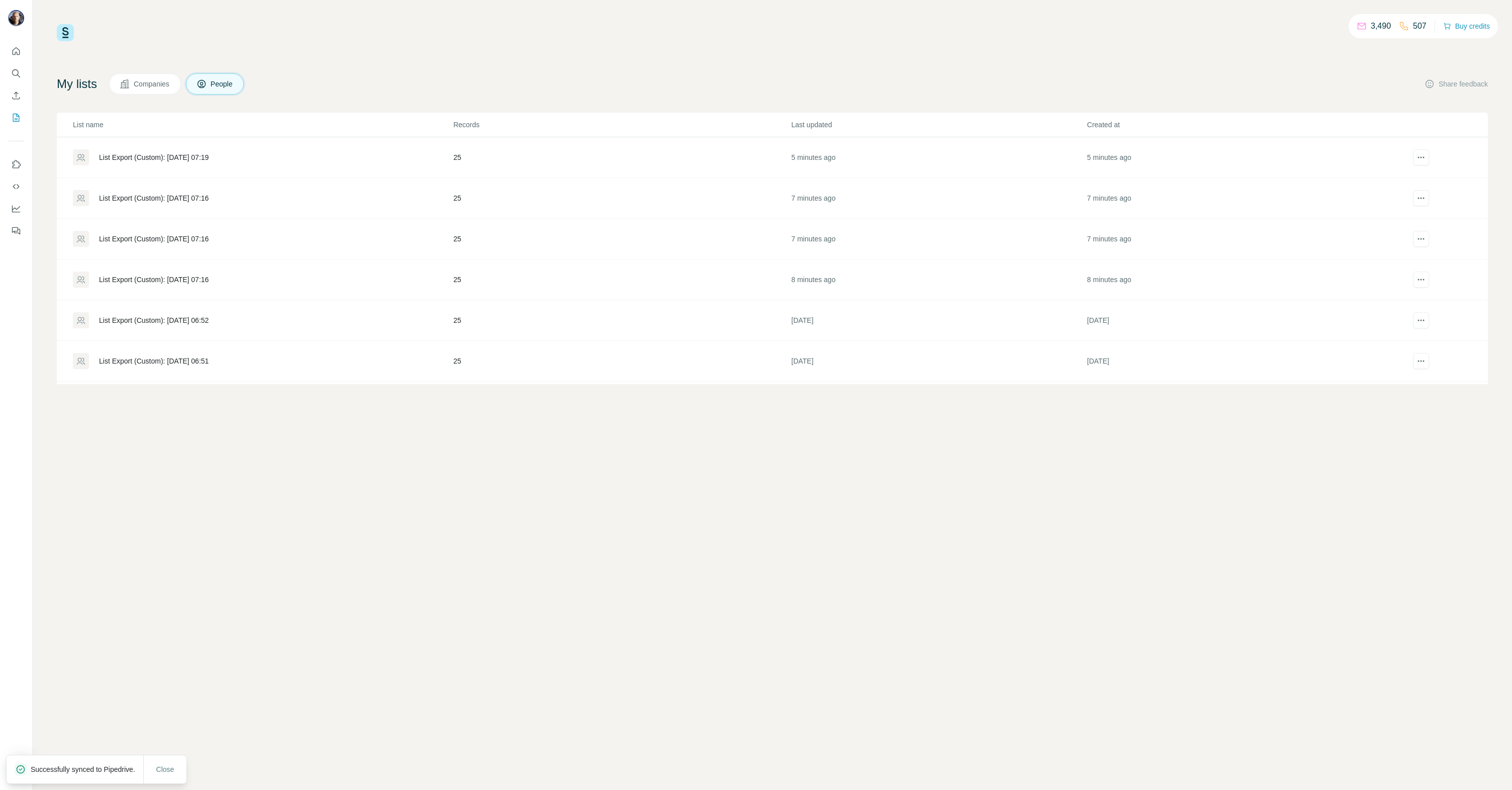
click at [166, 158] on div "List Export (Custom): [DATE] 07:19" at bounding box center [153, 157] width 109 height 10
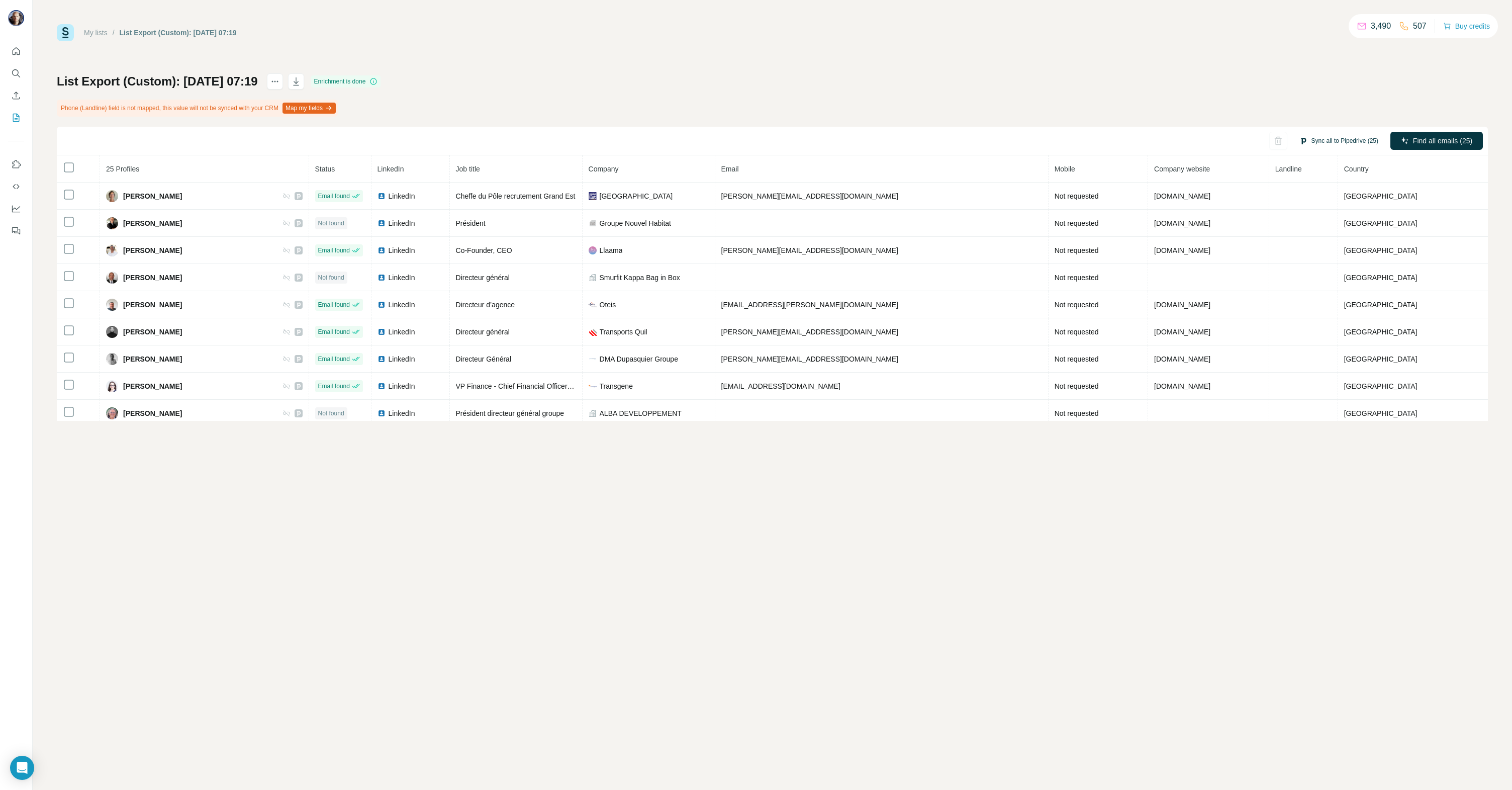
click at [1360, 140] on button "Sync all to Pipedrive (25)" at bounding box center [1339, 140] width 93 height 15
click at [1308, 309] on button "Sync all to Pipedrive" at bounding box center [1325, 313] width 111 height 20
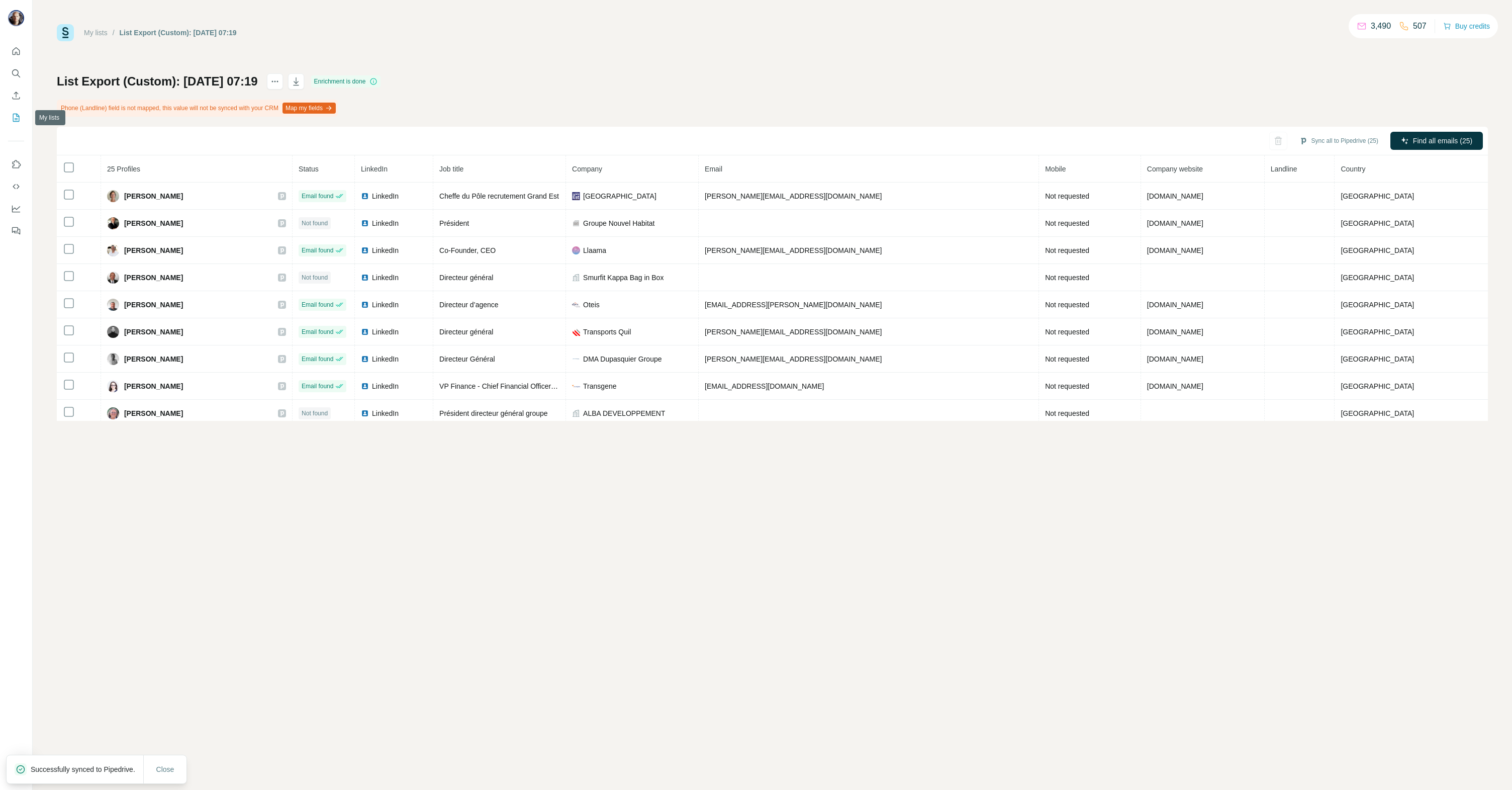
click at [21, 115] on icon "My lists" at bounding box center [16, 117] width 10 height 10
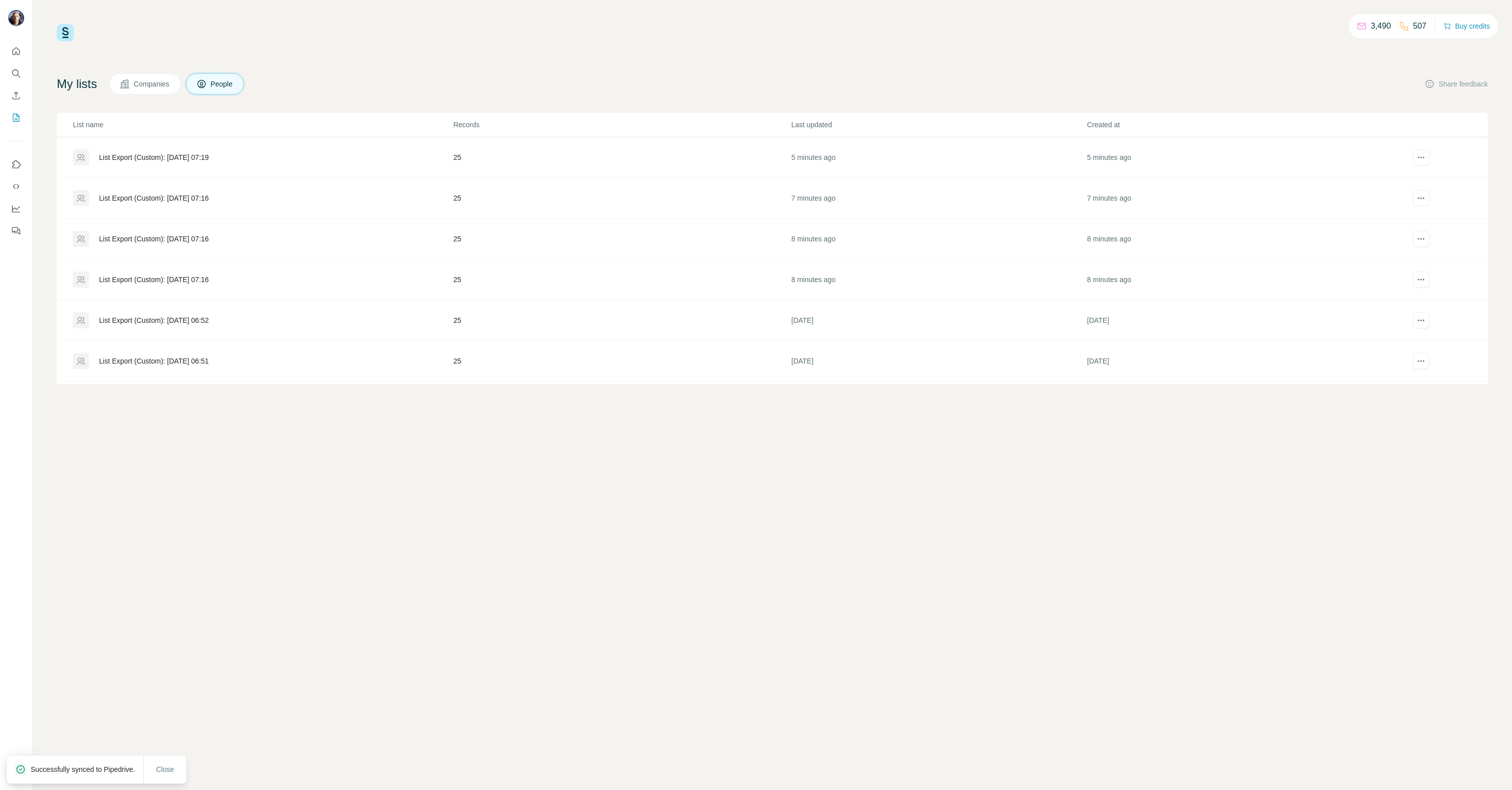
click at [178, 275] on div "List Export (Custom): [DATE] 07:16" at bounding box center [153, 279] width 109 height 10
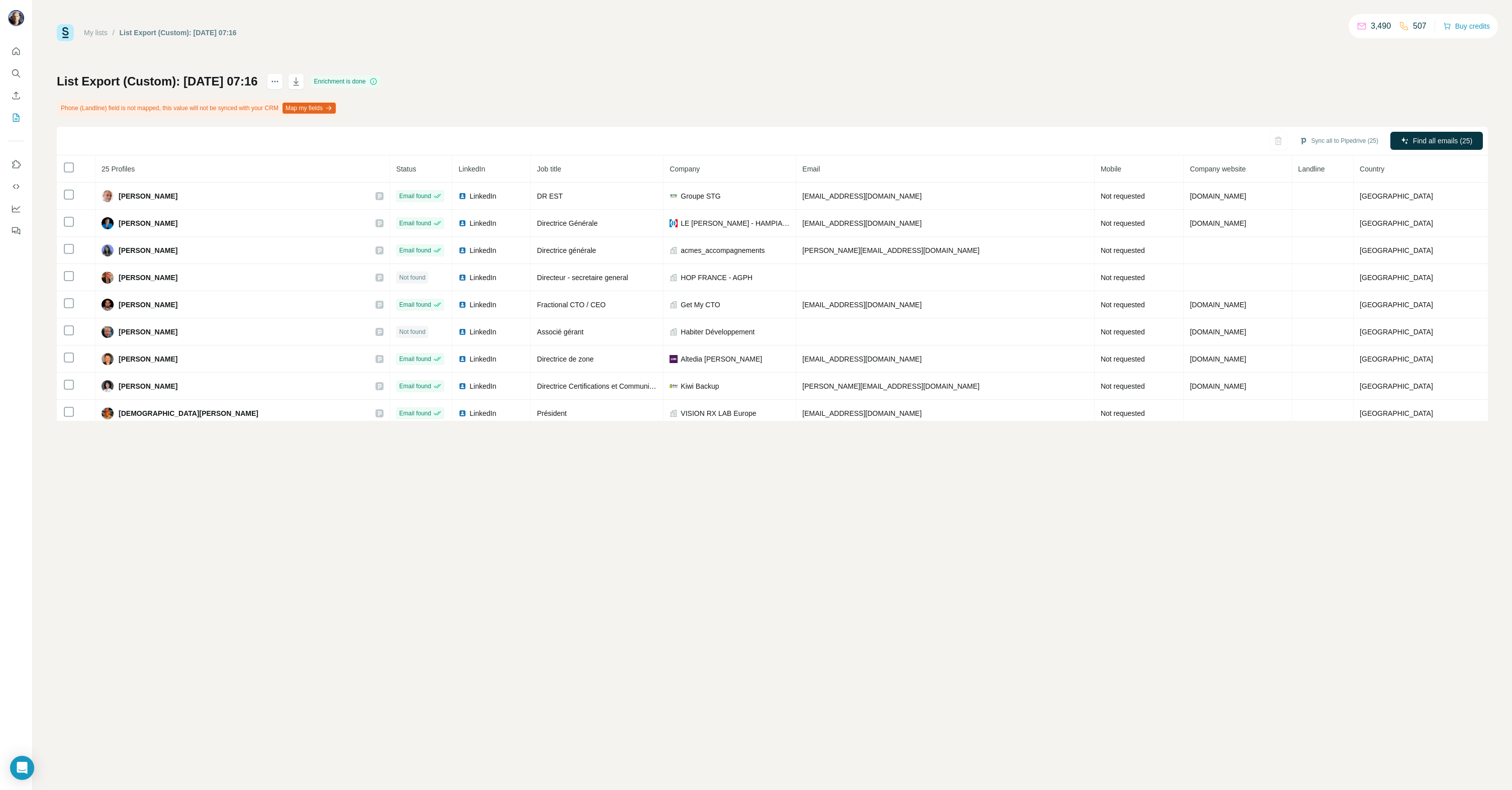
click at [394, 607] on div "My lists / List Export (Custom): [DATE] 07:16 3,490 507 Buy credits List Export…" at bounding box center [772, 395] width 1480 height 790
click at [942, 59] on div "My lists / List Export (Custom): [DATE] 07:16 3,490 507 Buy credits List Export…" at bounding box center [772, 222] width 1431 height 396
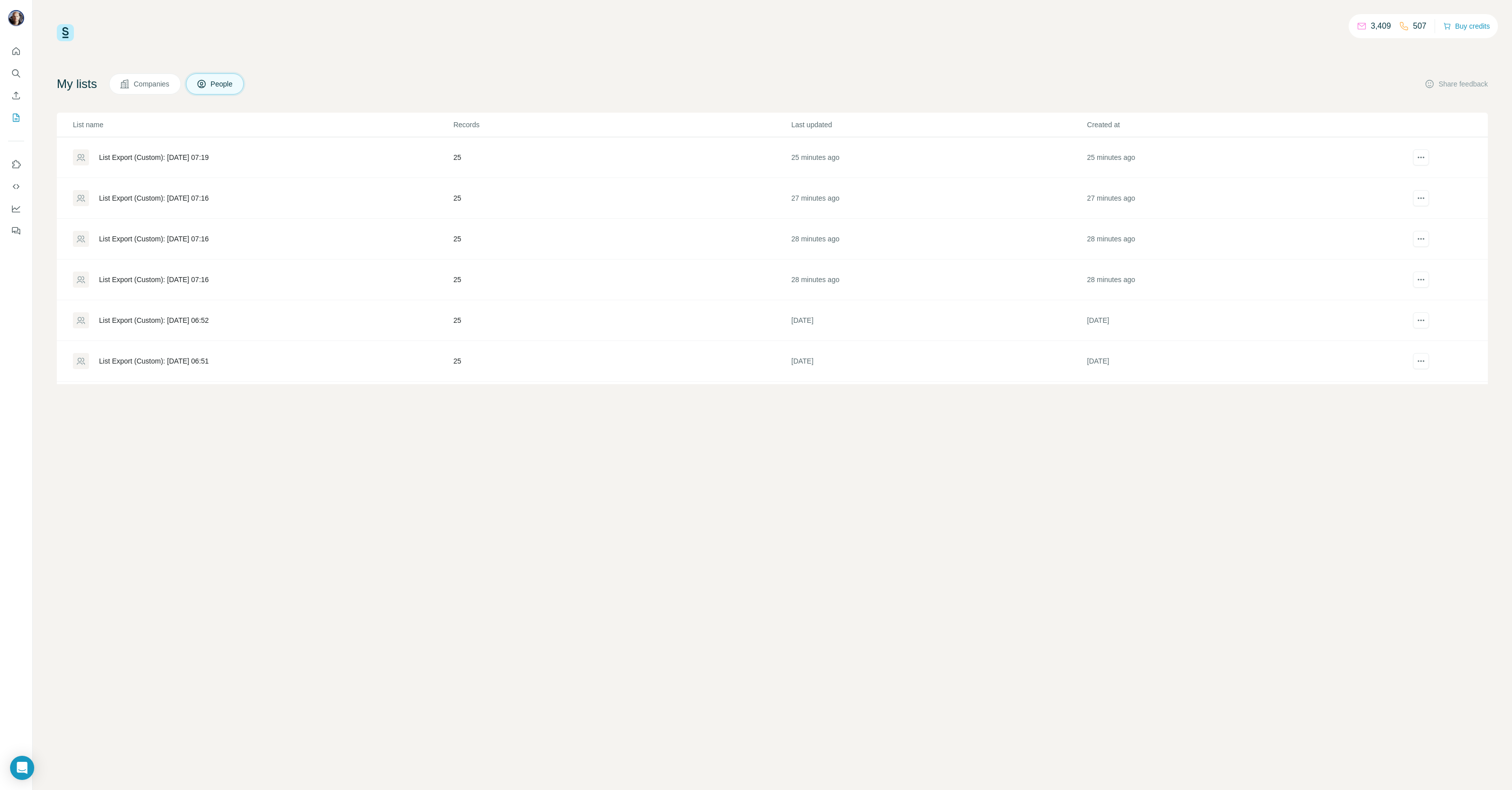
click at [387, 76] on div "My lists Companies People Share feedback" at bounding box center [772, 84] width 1431 height 21
